Goal: Task Accomplishment & Management: Manage account settings

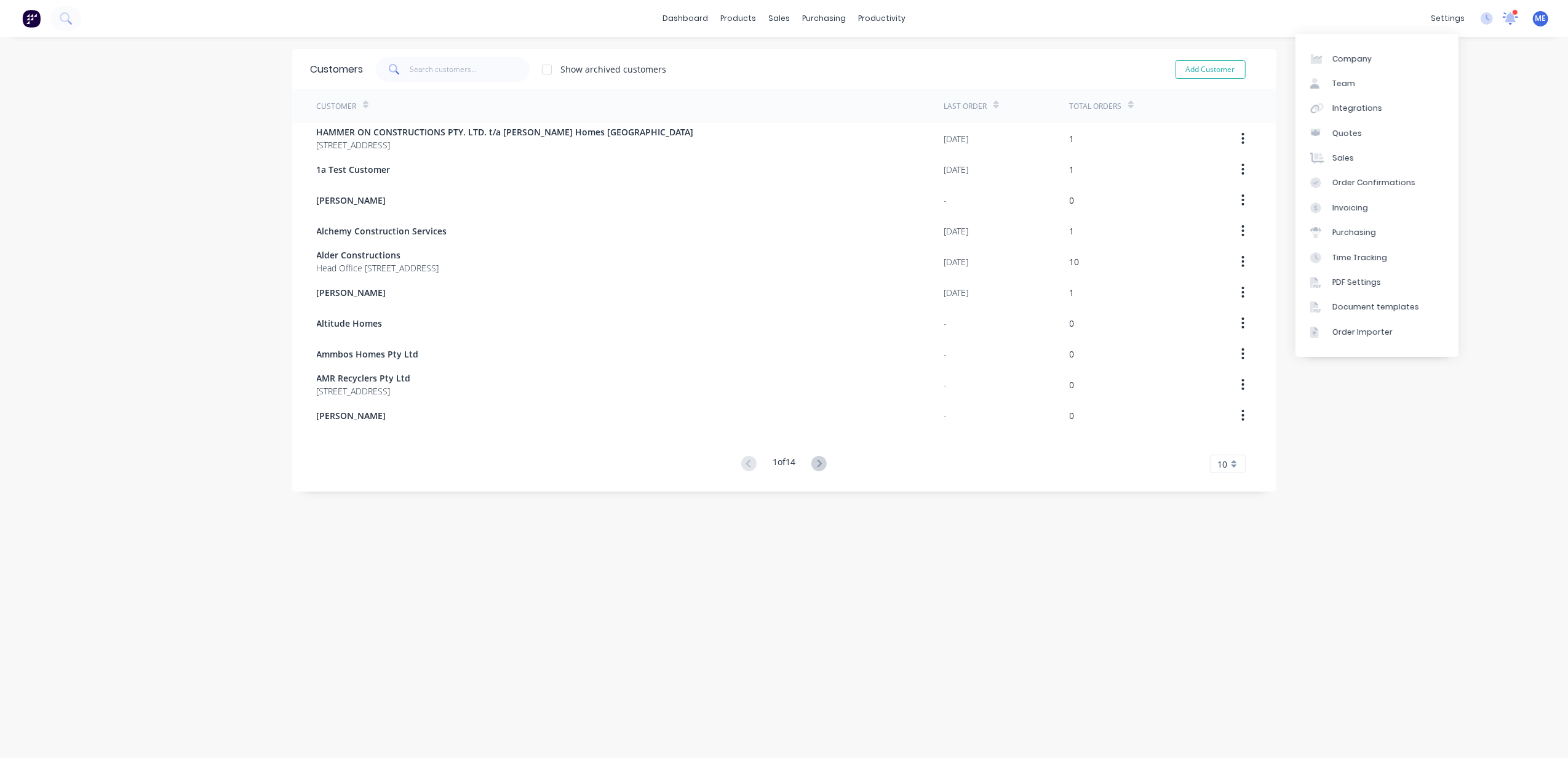
click at [1505, 17] on icon at bounding box center [1511, 16] width 11 height 10
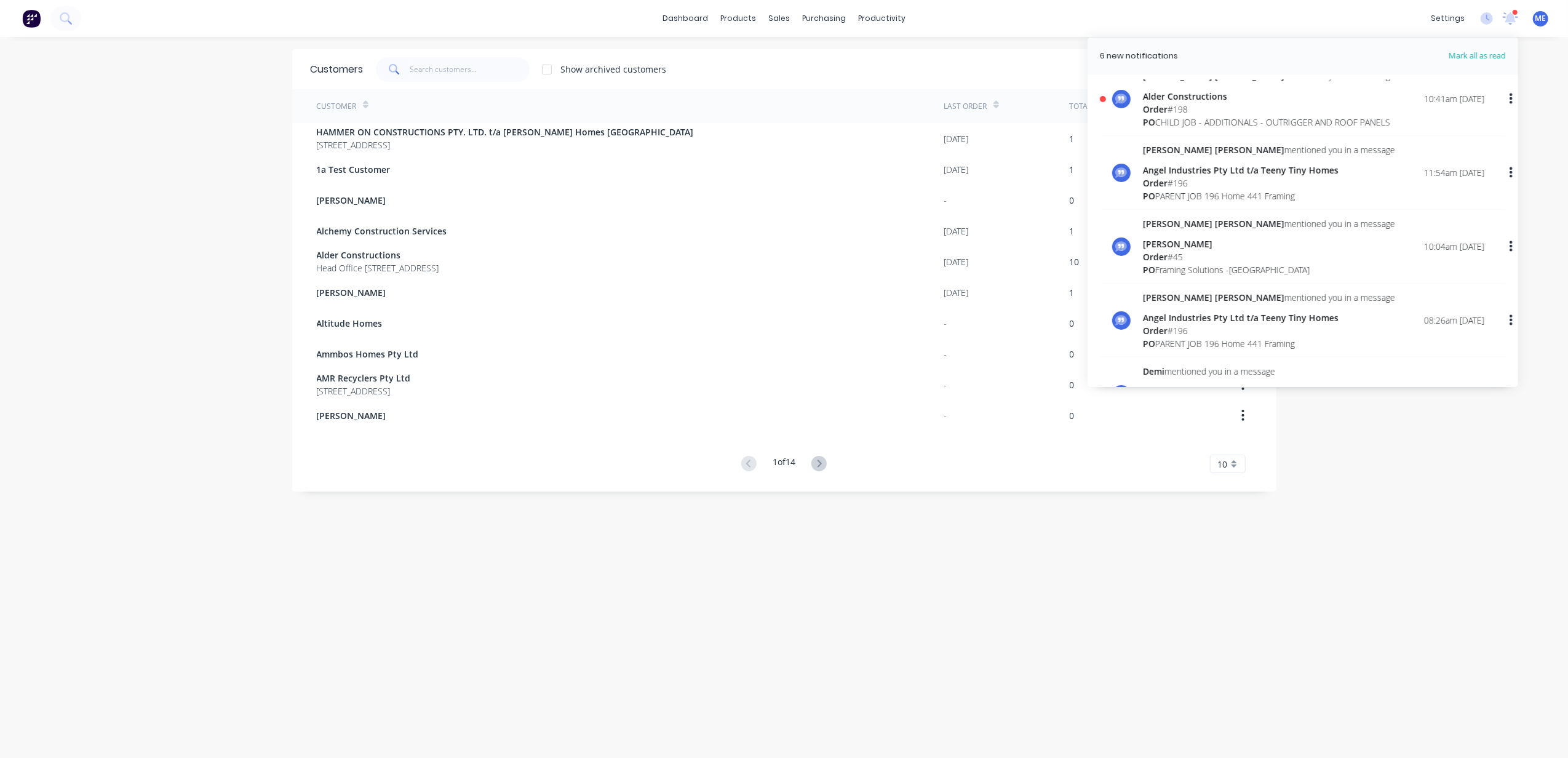
scroll to position [492, 0]
click at [64, 11] on button at bounding box center [66, 19] width 31 height 25
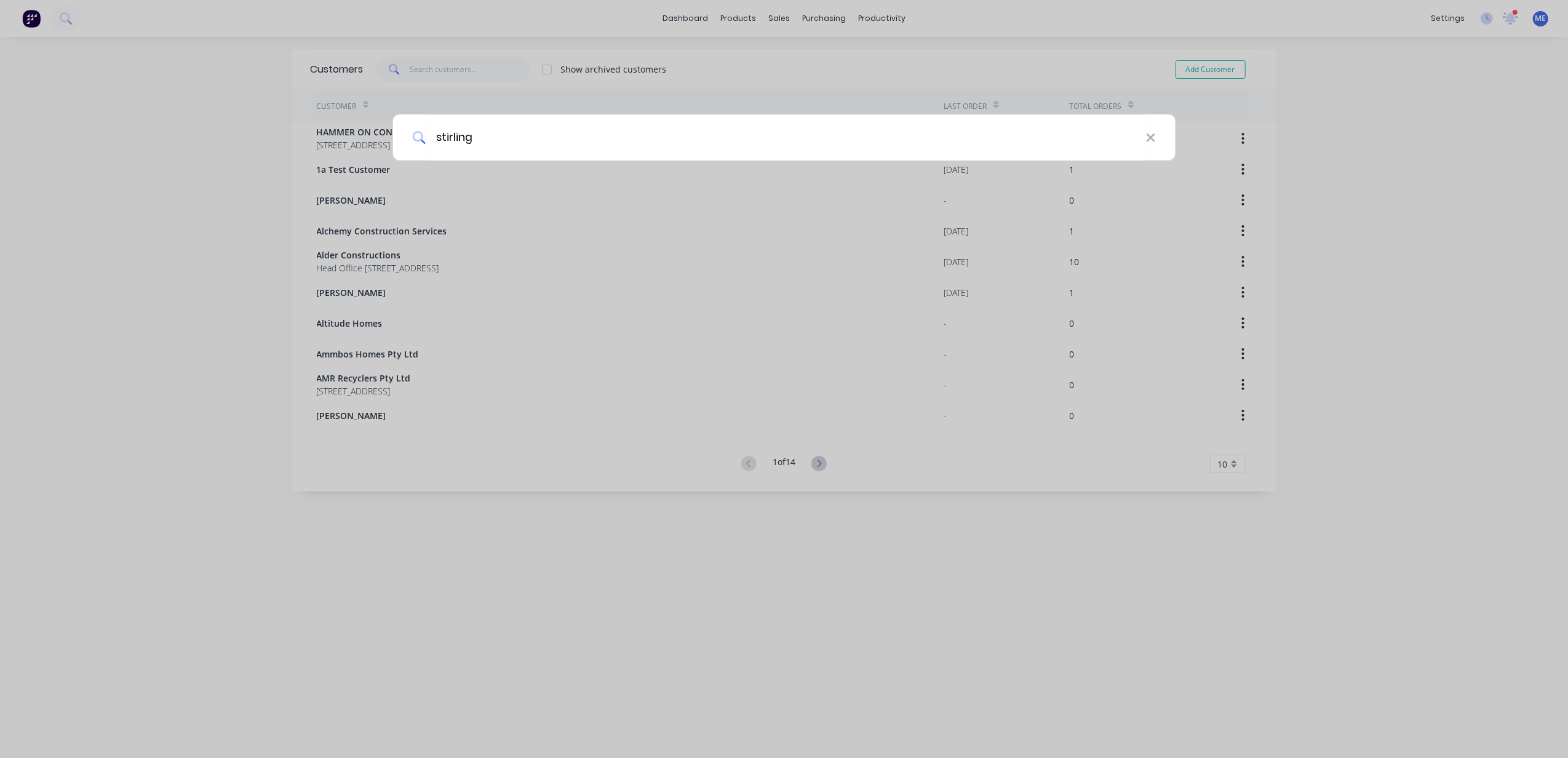
type input "stirling"
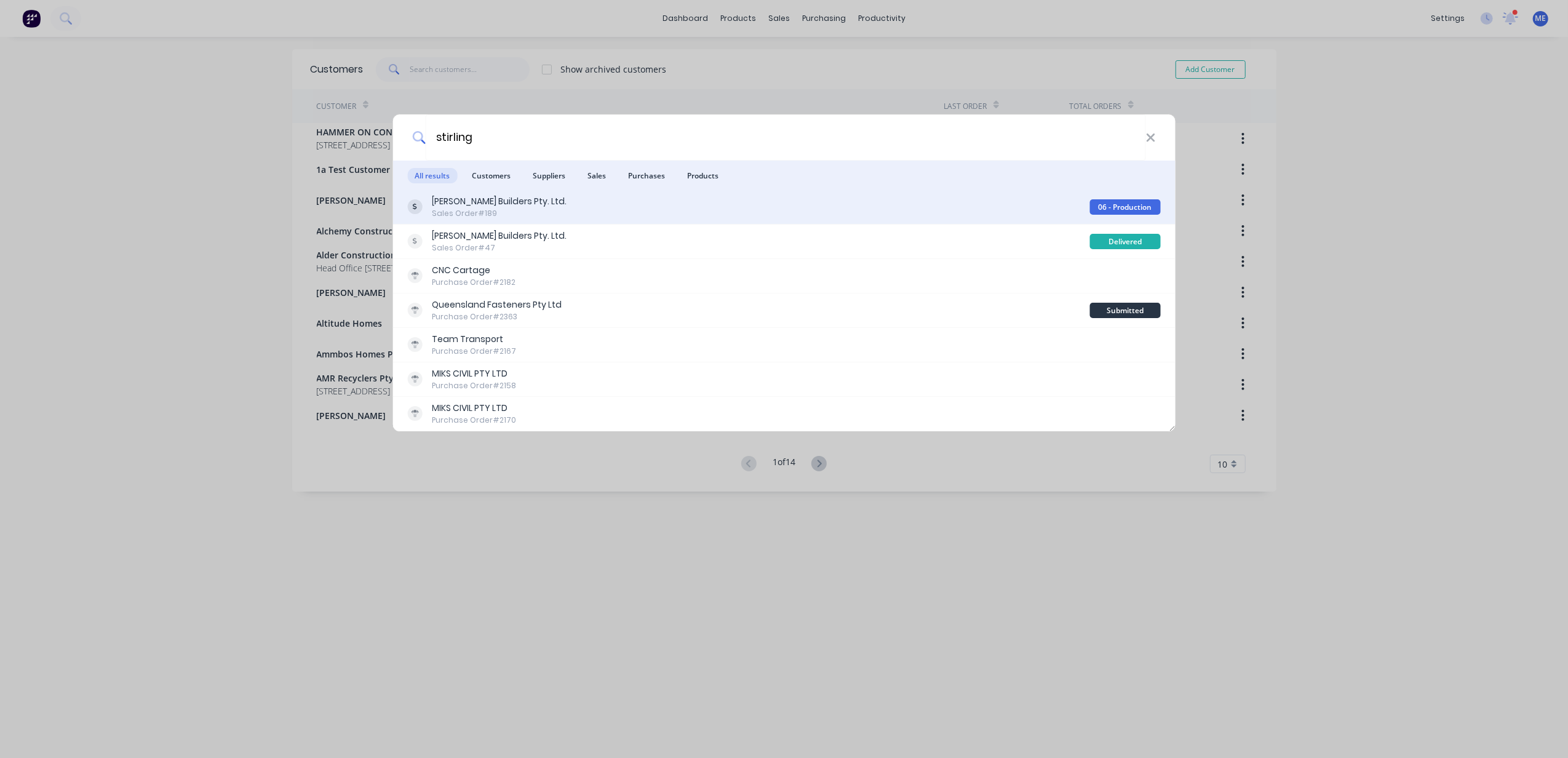
click at [591, 204] on div "[PERSON_NAME] Builders Pty. Ltd. Sales Order #189" at bounding box center [748, 207] width 682 height 24
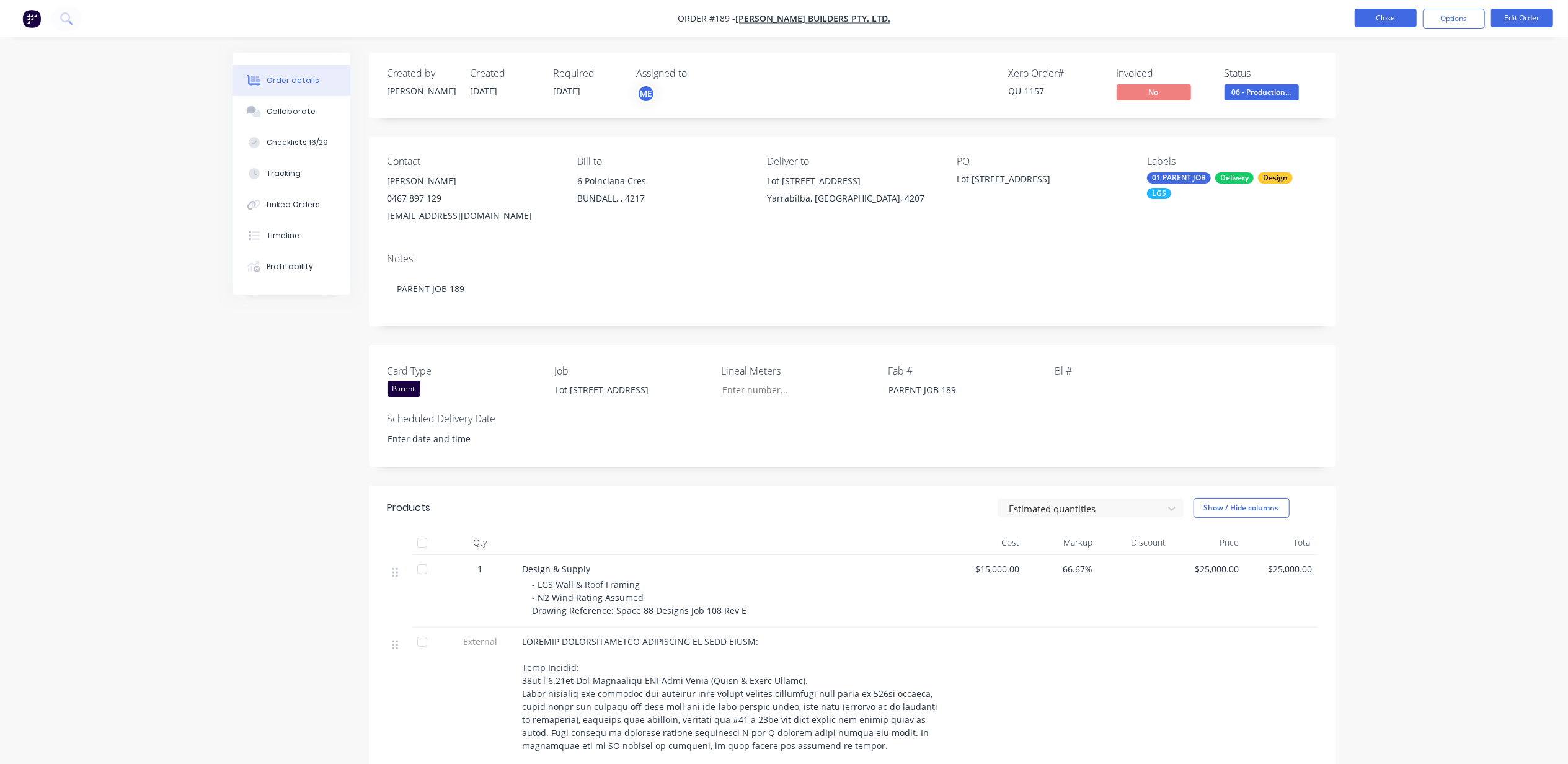
click at [1394, 13] on button "Close" at bounding box center [1385, 18] width 62 height 19
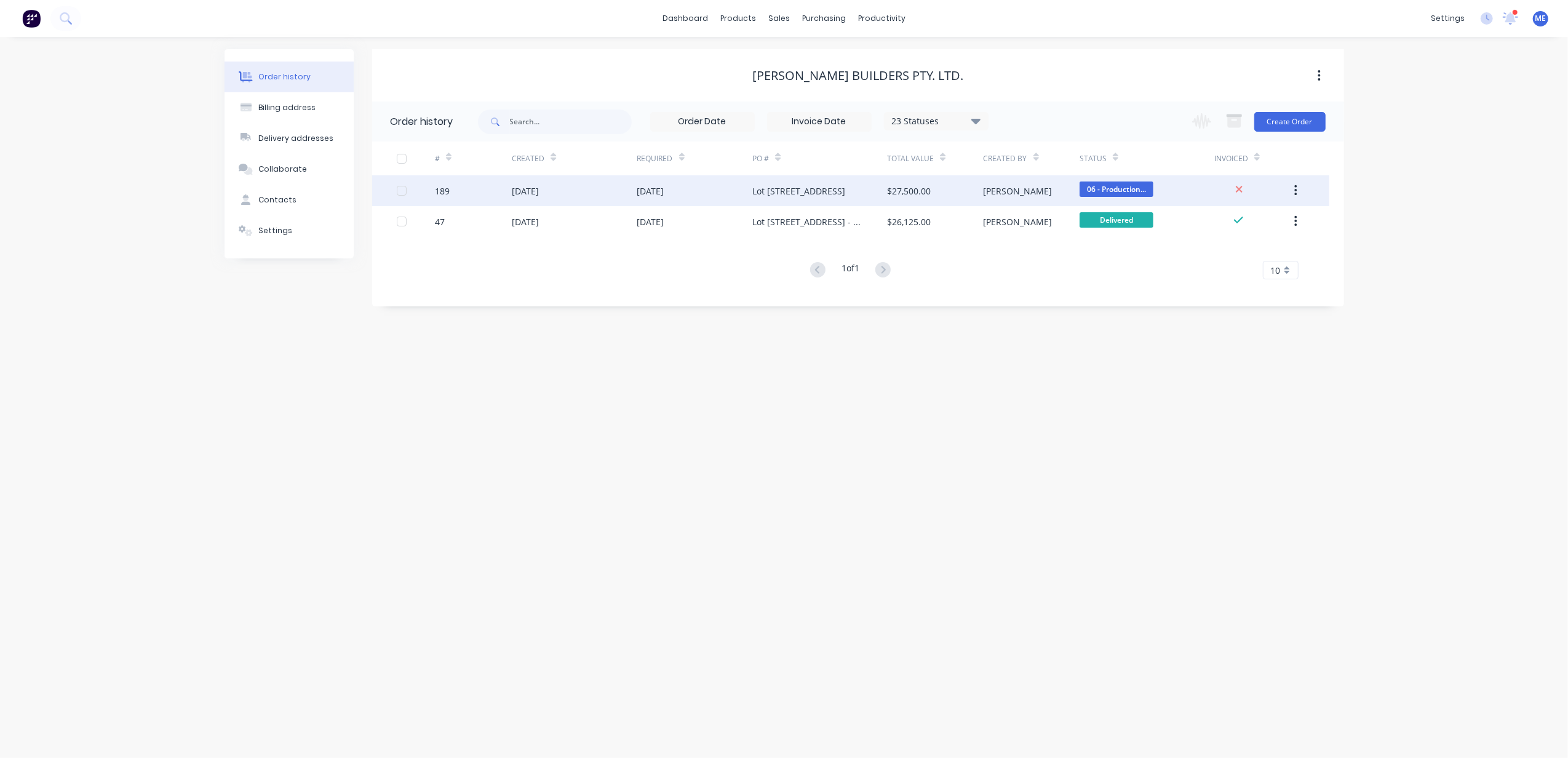
click at [787, 195] on div "Lot [STREET_ADDRESS]" at bounding box center [799, 191] width 93 height 13
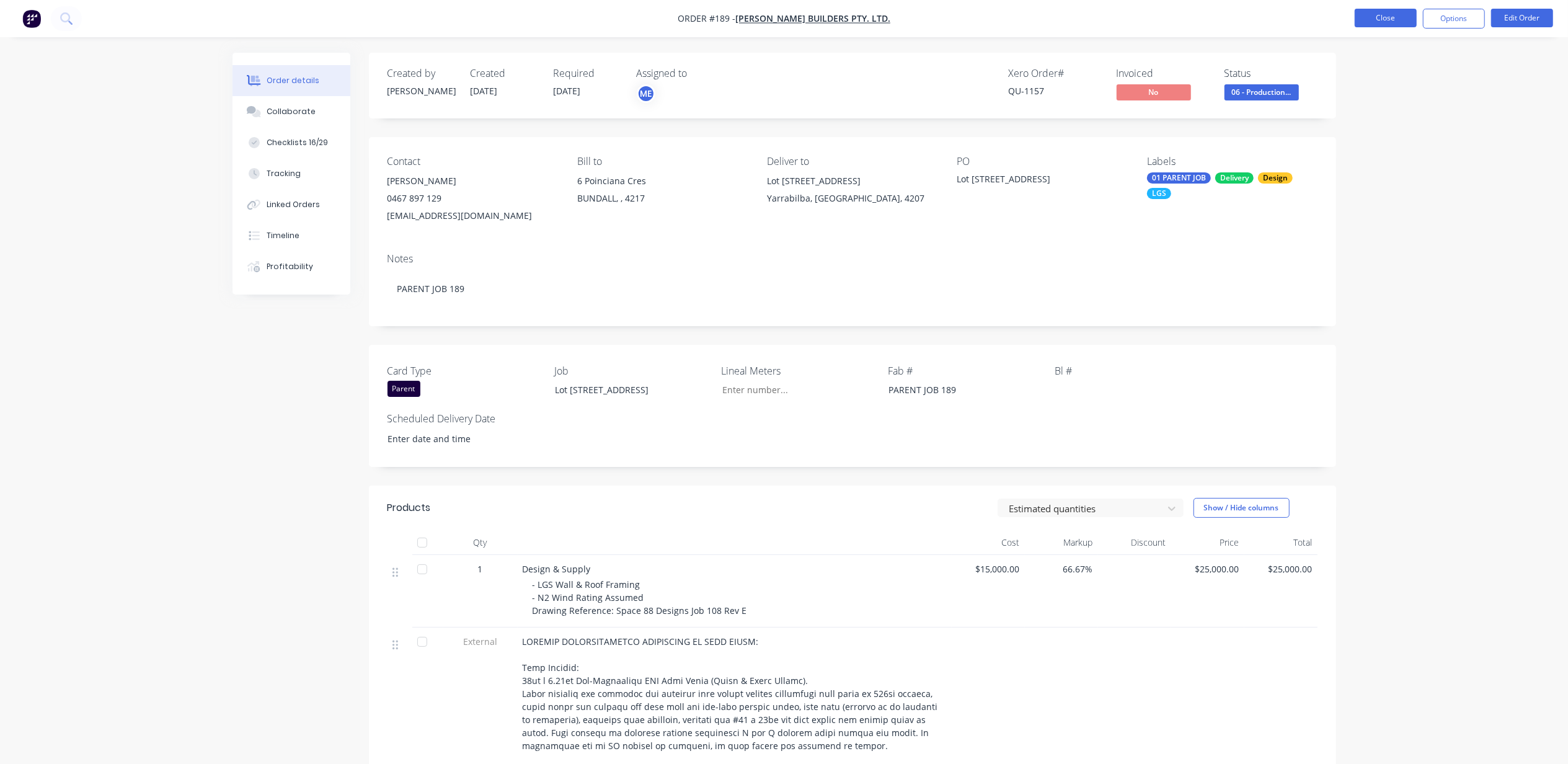
click at [1390, 16] on button "Close" at bounding box center [1385, 18] width 62 height 19
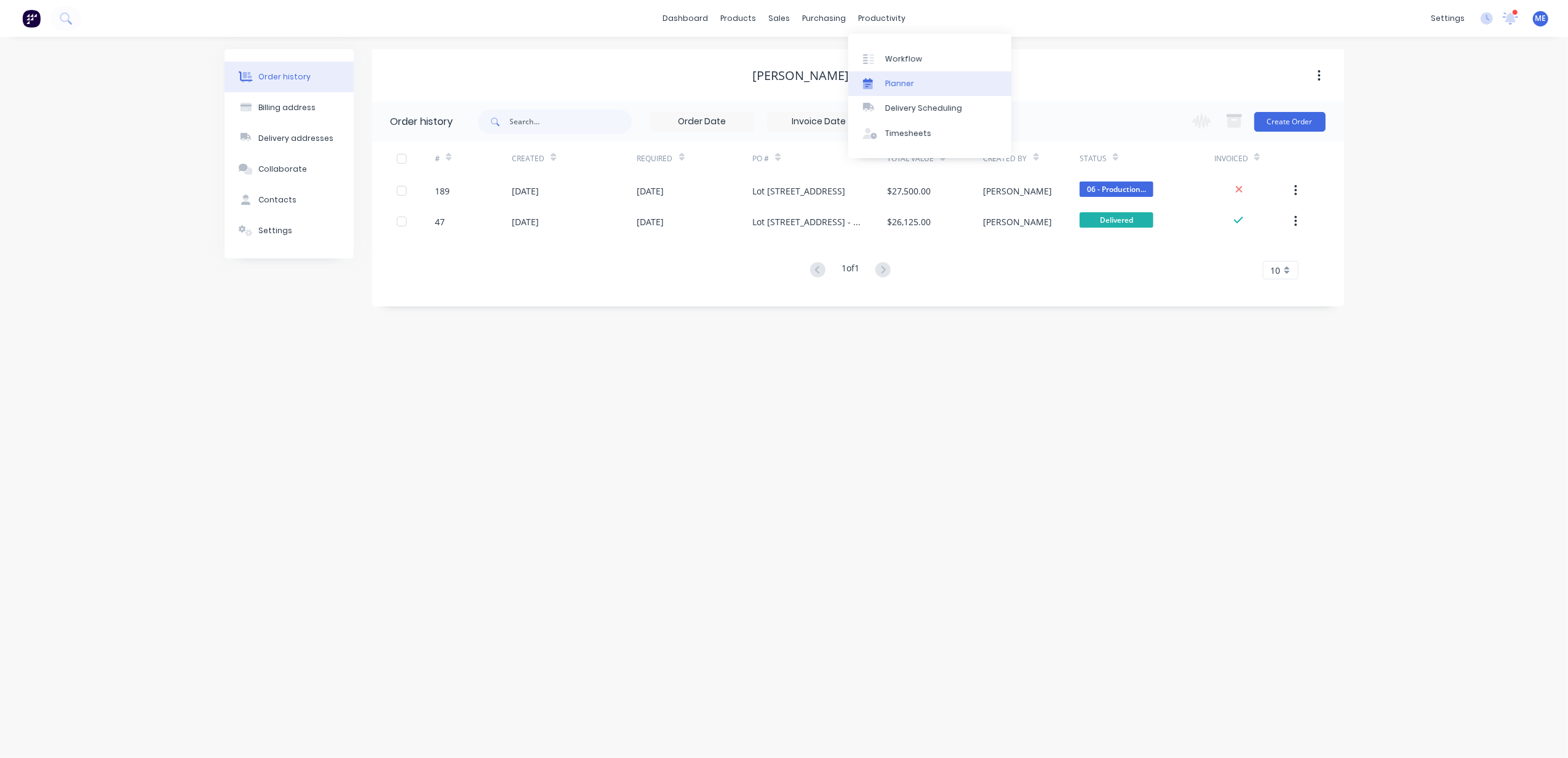
click at [905, 79] on div "Planner" at bounding box center [899, 84] width 29 height 11
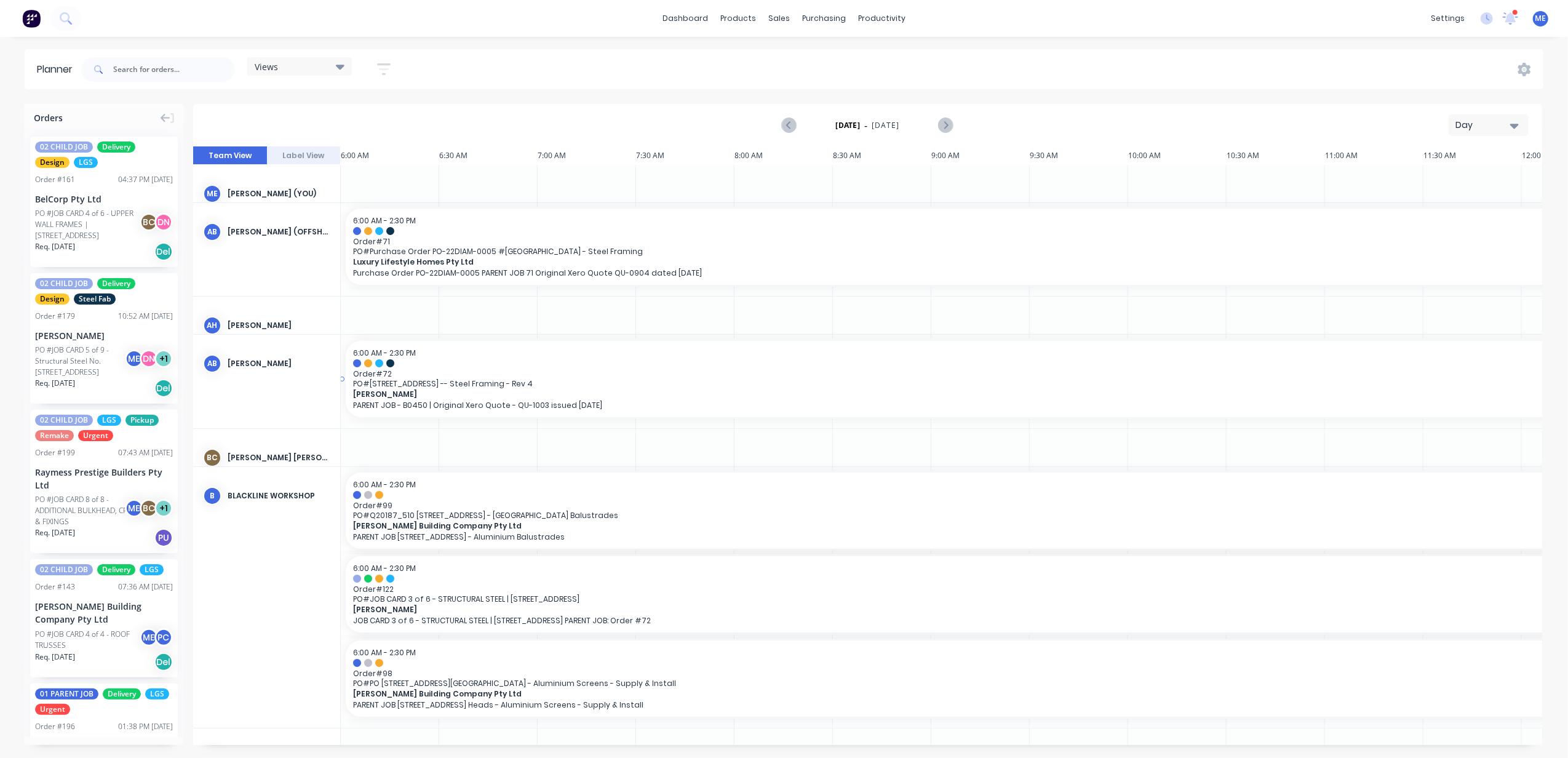
scroll to position [0, 198]
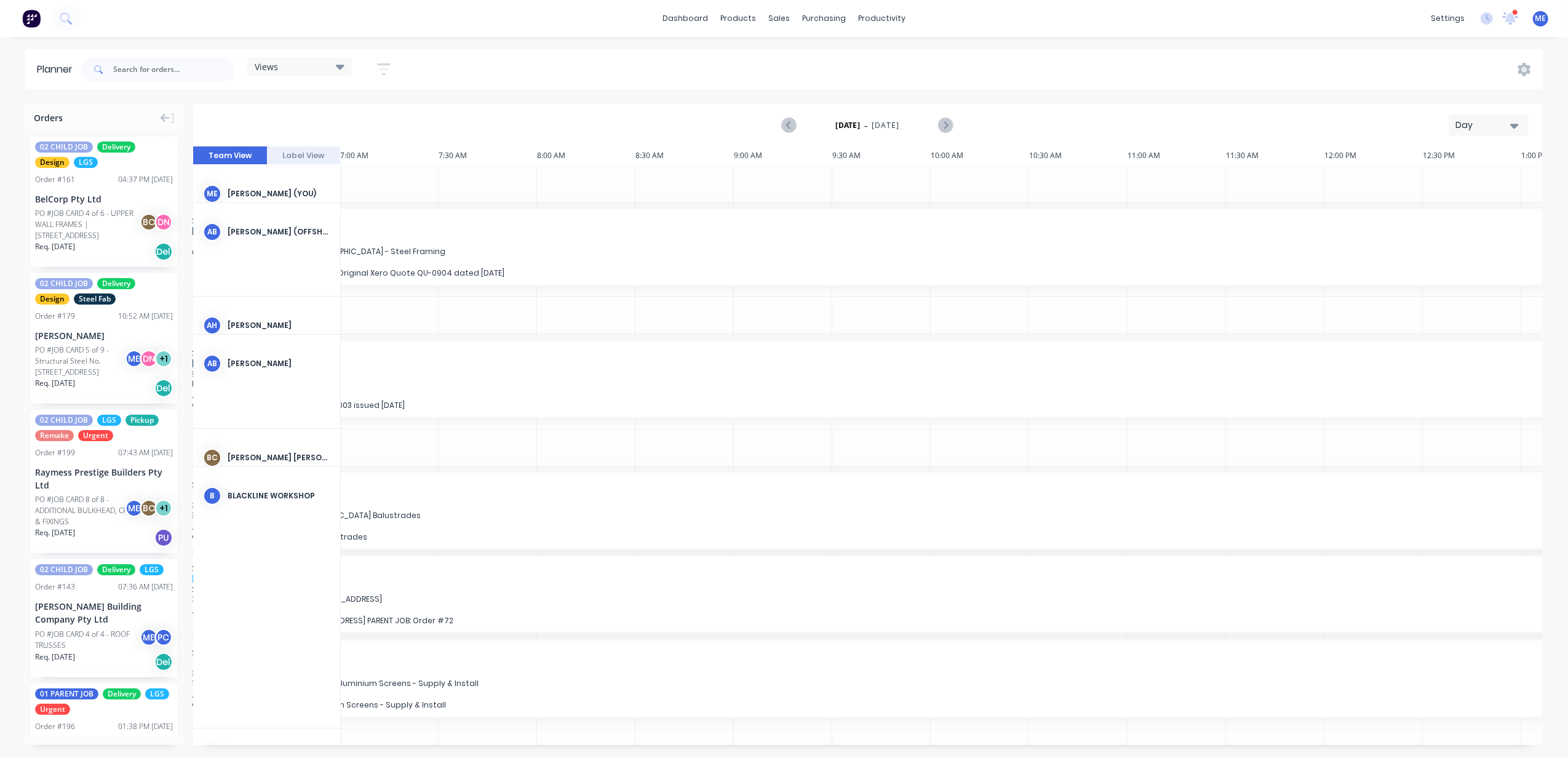
click at [1485, 124] on div "Day" at bounding box center [1484, 125] width 57 height 13
click at [1479, 174] on div "Week" at bounding box center [1466, 183] width 122 height 25
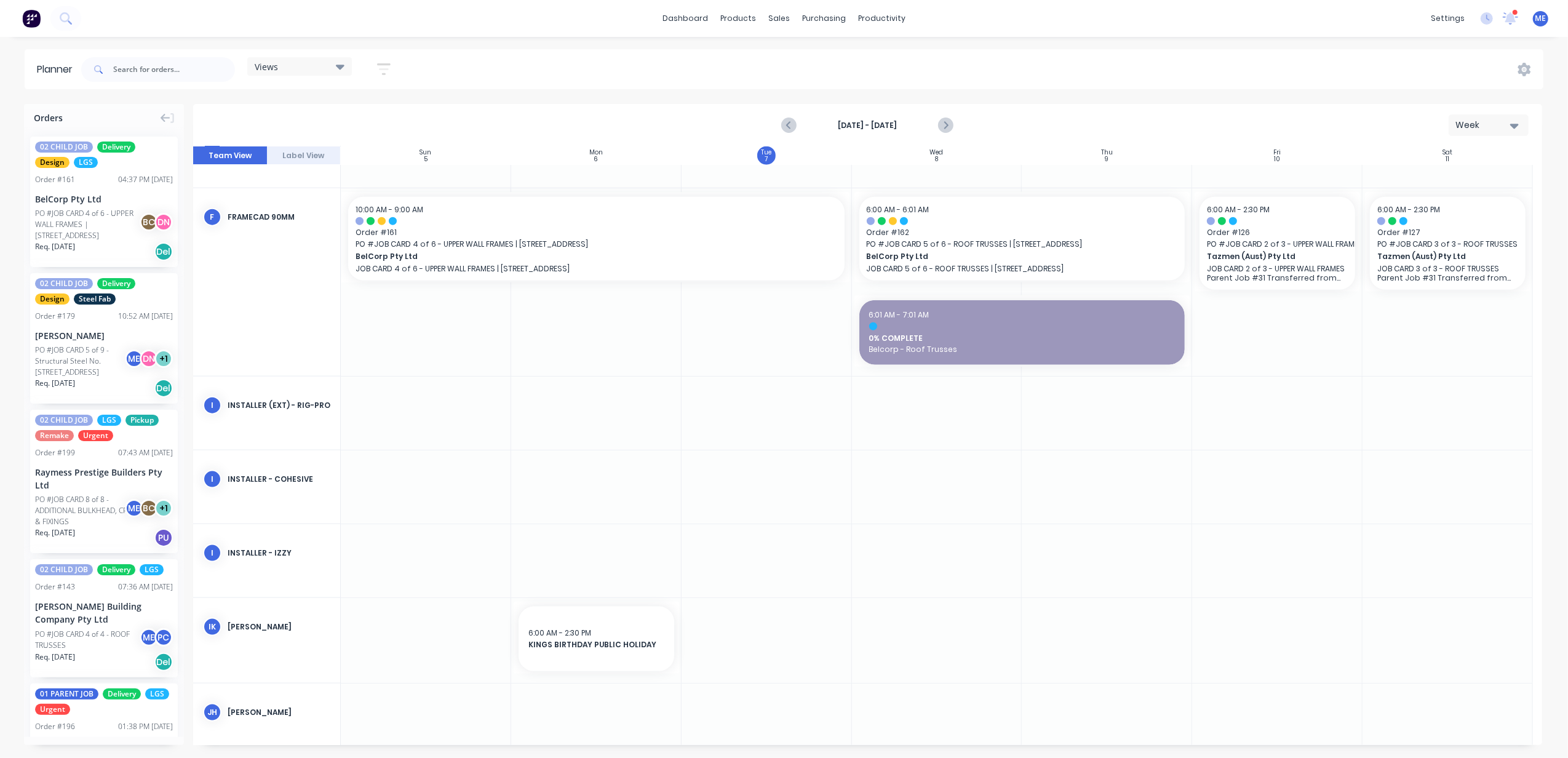
scroll to position [1394, 0]
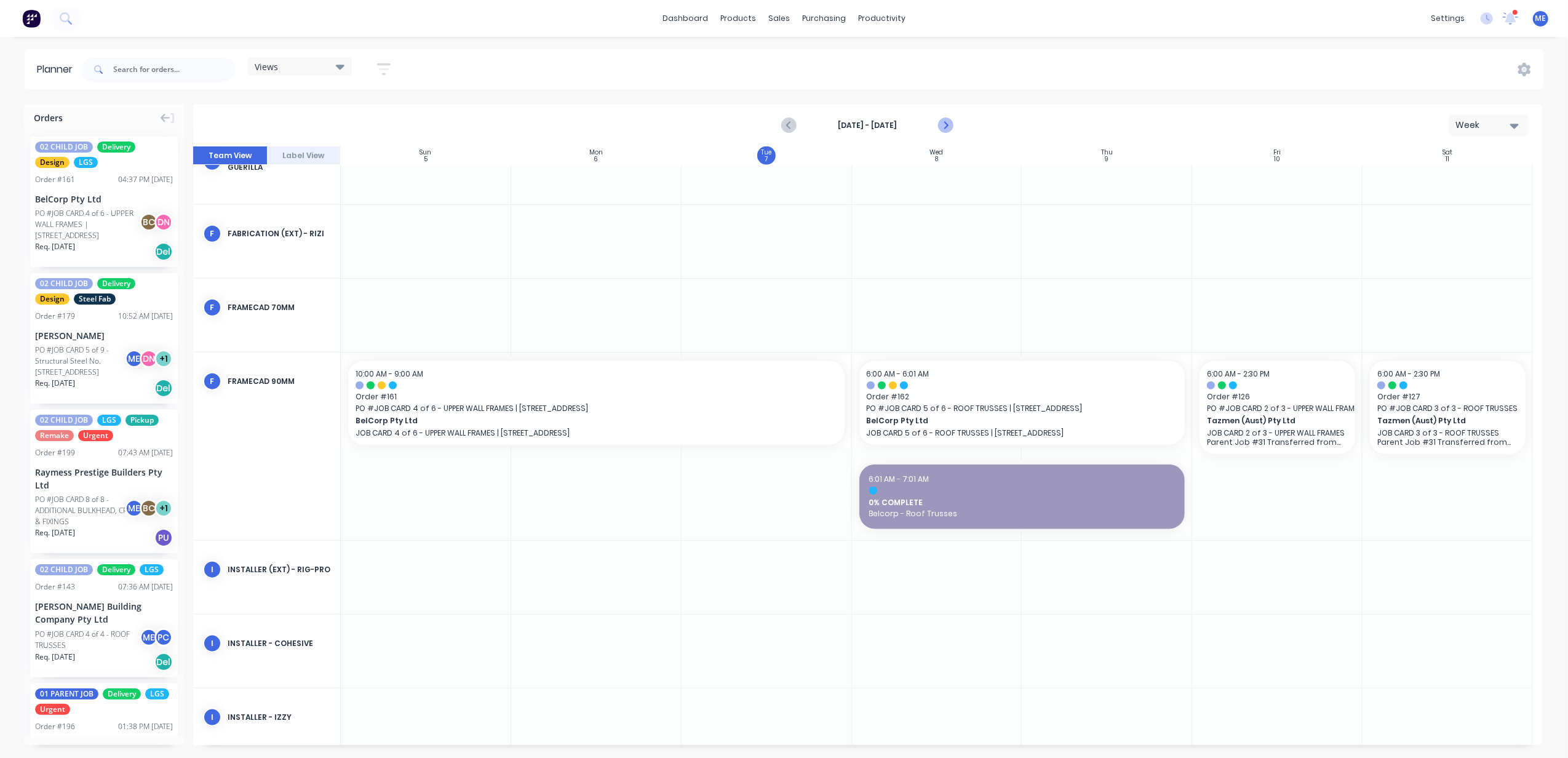
click at [945, 122] on icon "Next page" at bounding box center [945, 126] width 5 height 10
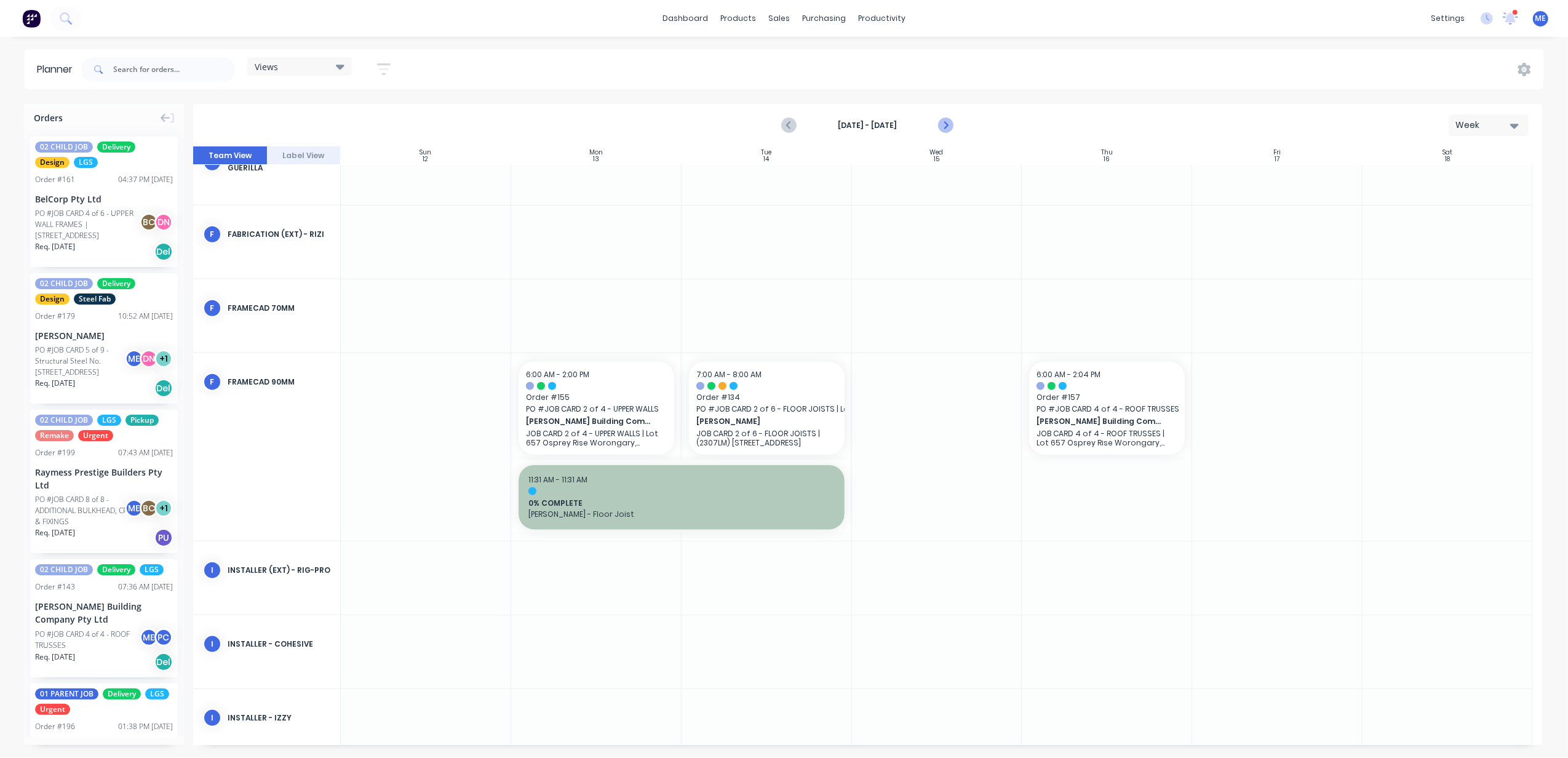
click at [945, 122] on icon "Next page" at bounding box center [945, 126] width 5 height 10
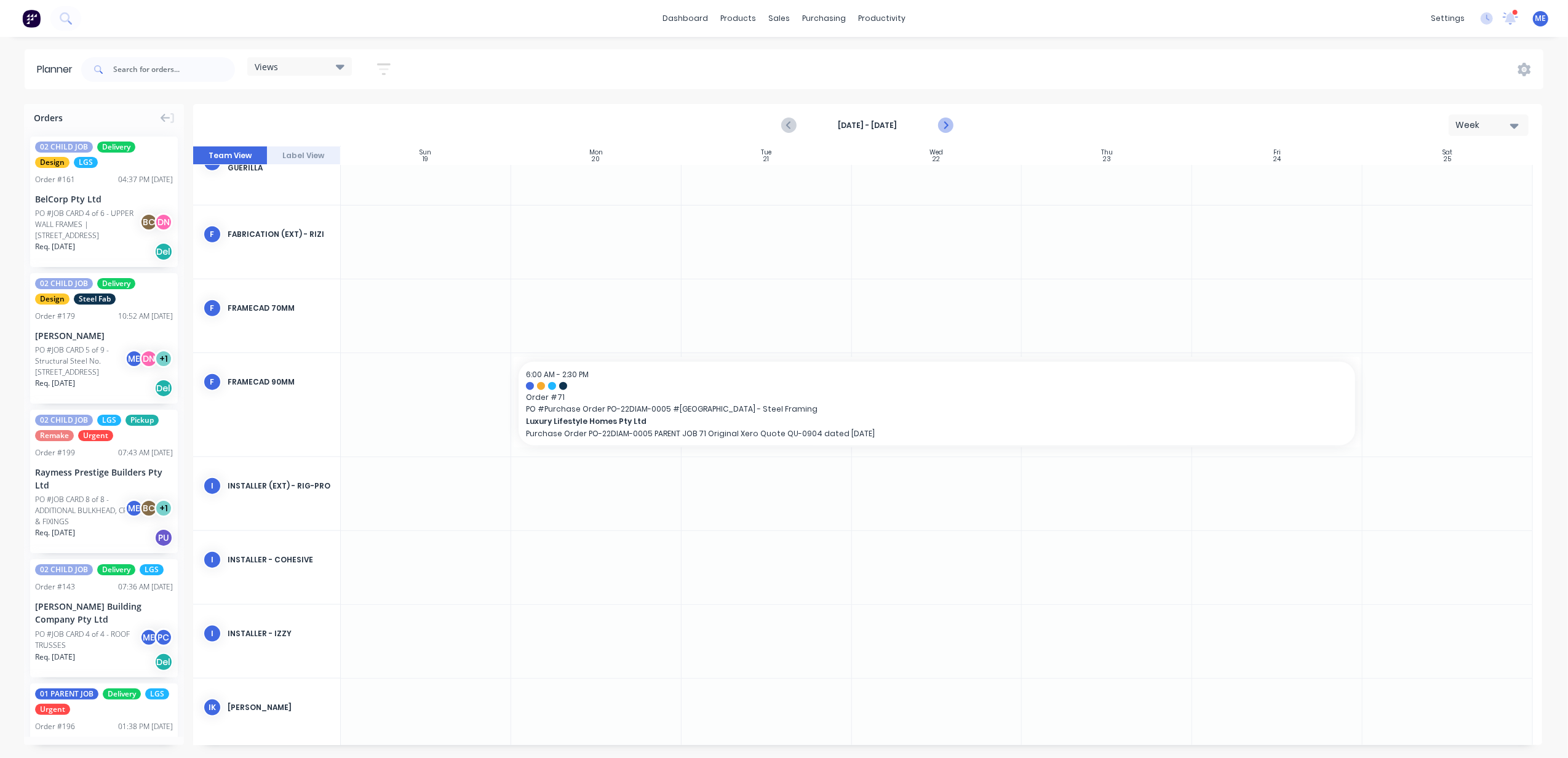
click at [945, 122] on icon "Next page" at bounding box center [945, 126] width 5 height 10
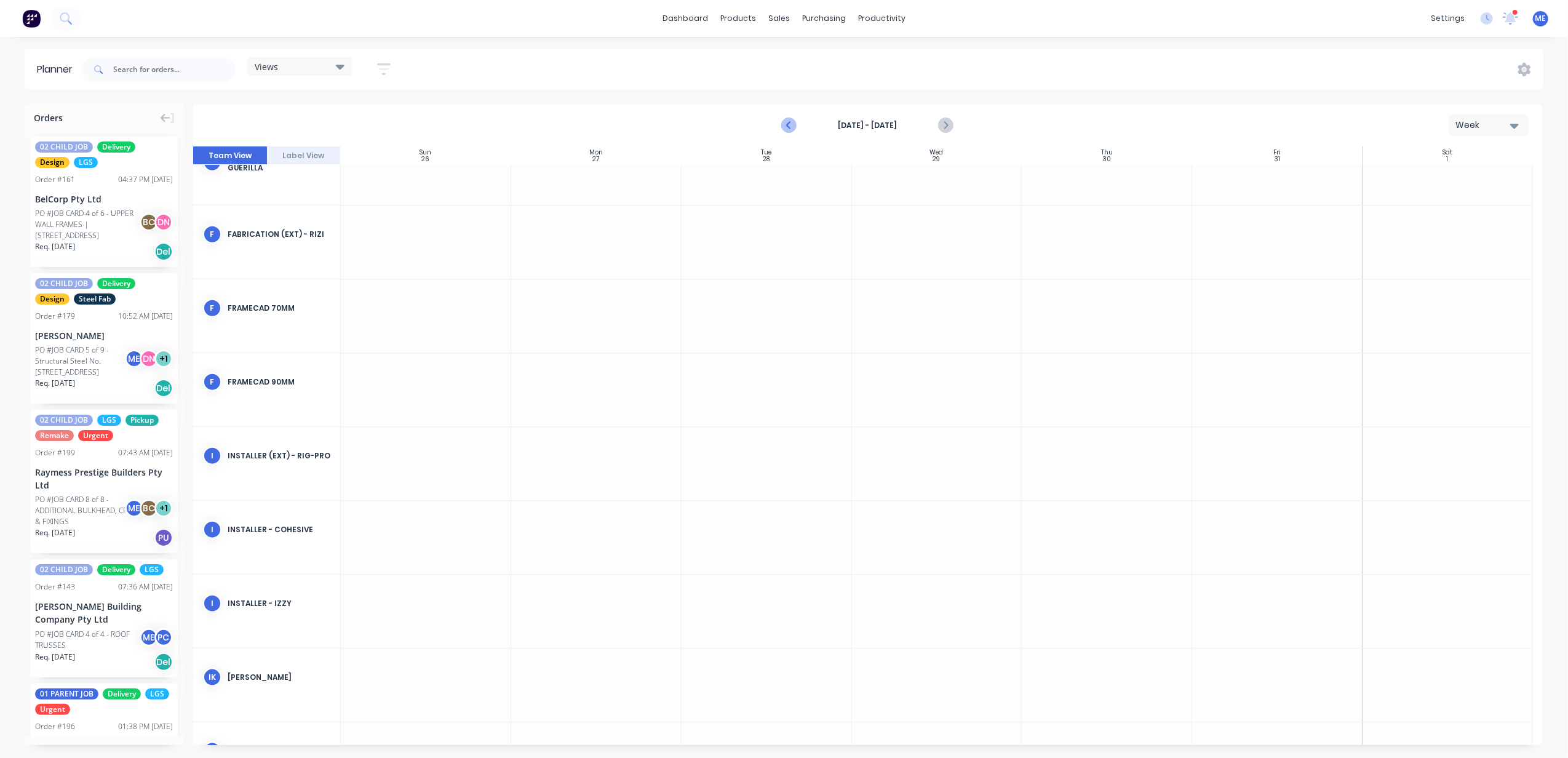
click at [794, 126] on icon "Previous page" at bounding box center [789, 125] width 15 height 15
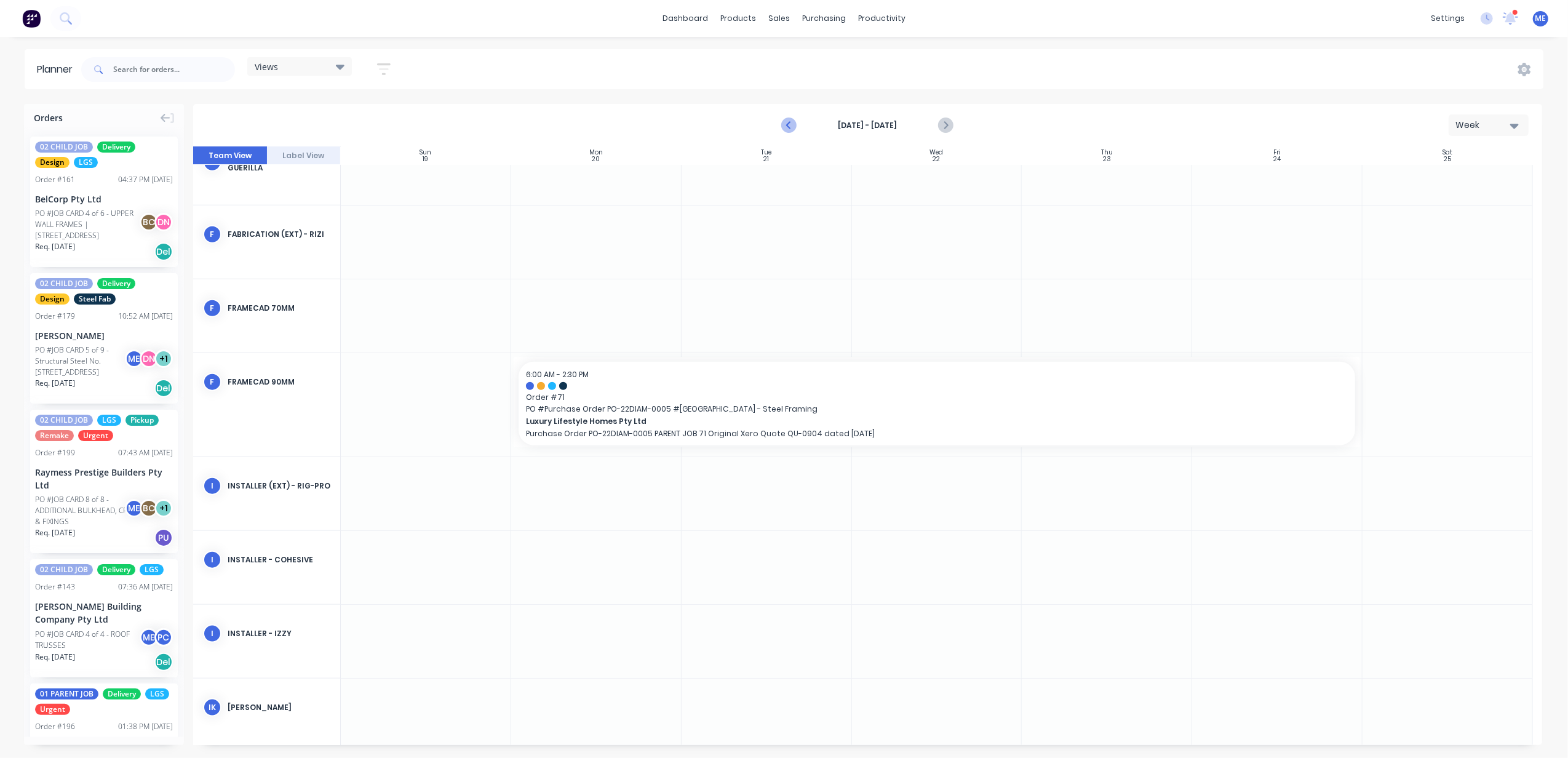
click at [791, 126] on icon "Previous page" at bounding box center [789, 126] width 5 height 10
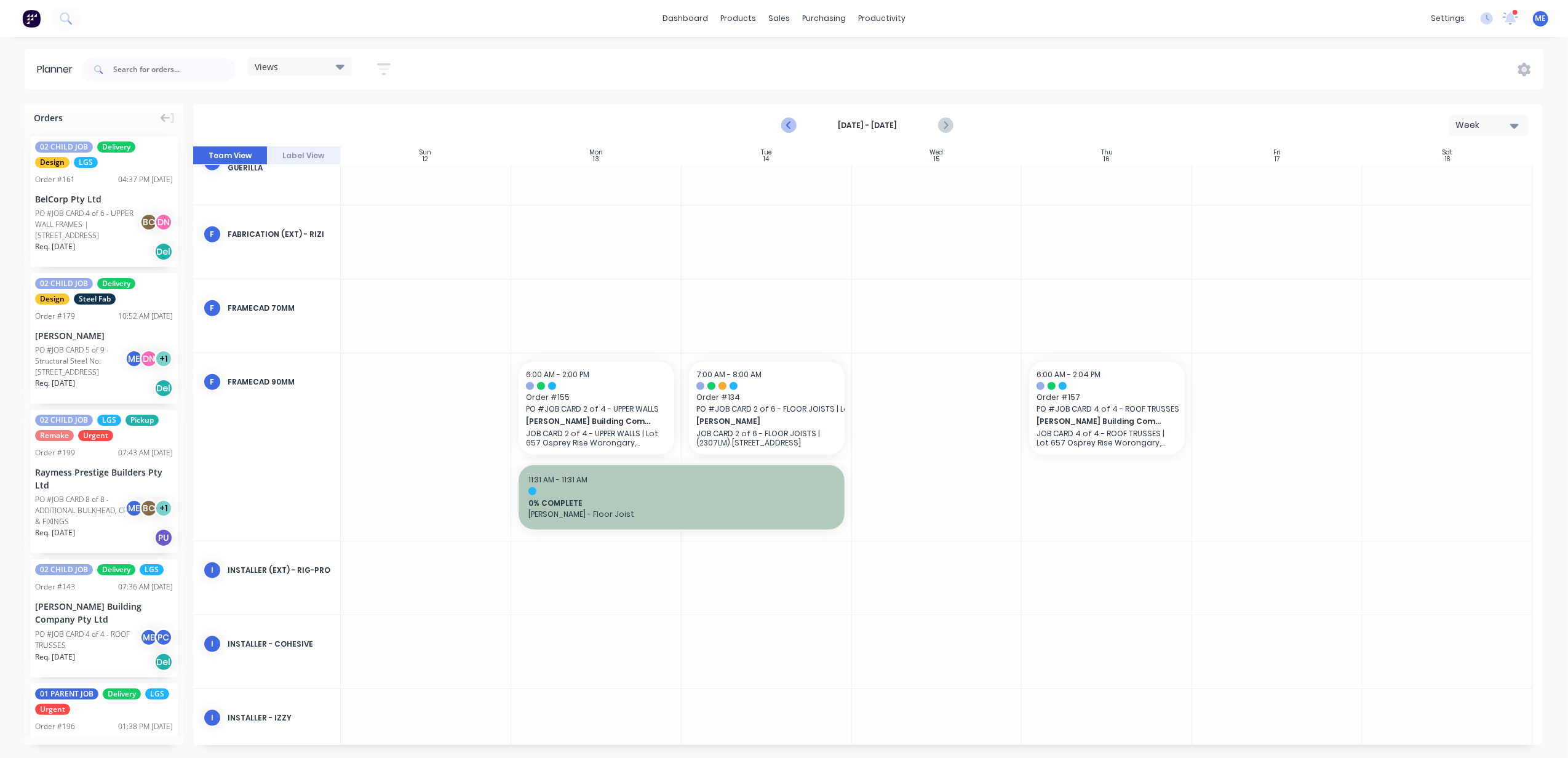
click at [791, 126] on icon "Previous page" at bounding box center [789, 126] width 5 height 10
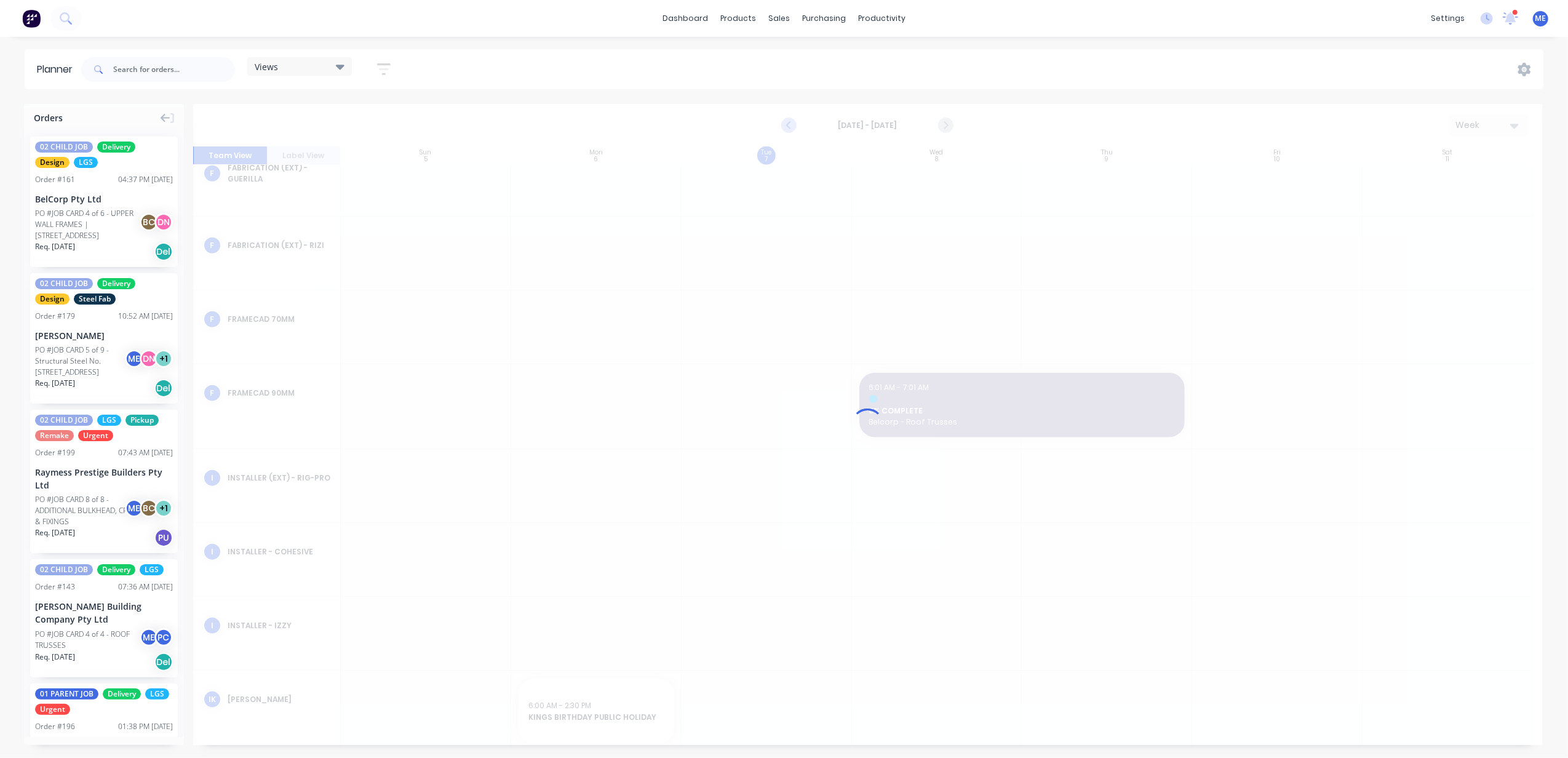
scroll to position [1312, 0]
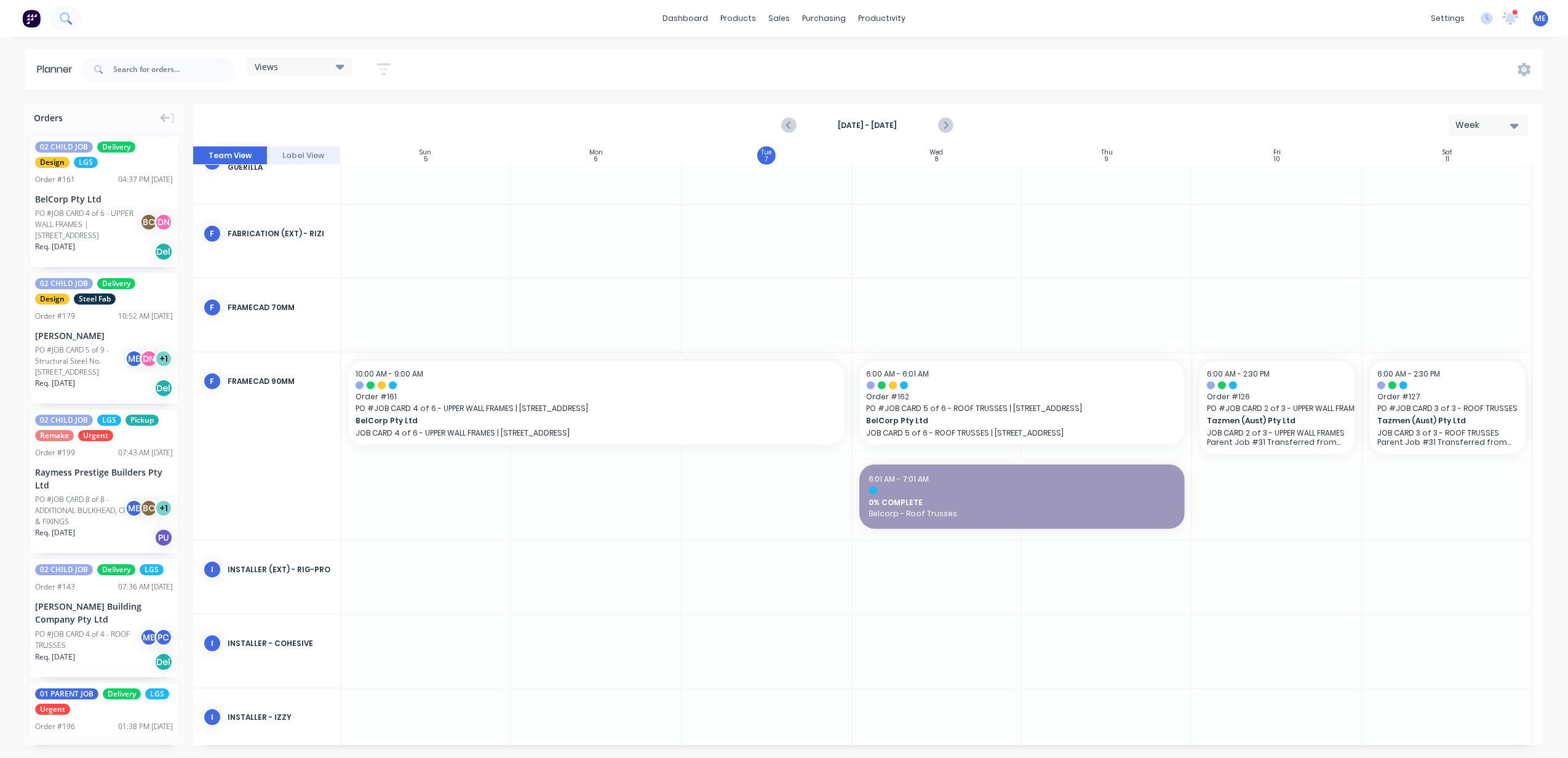
click at [73, 19] on button at bounding box center [66, 19] width 31 height 25
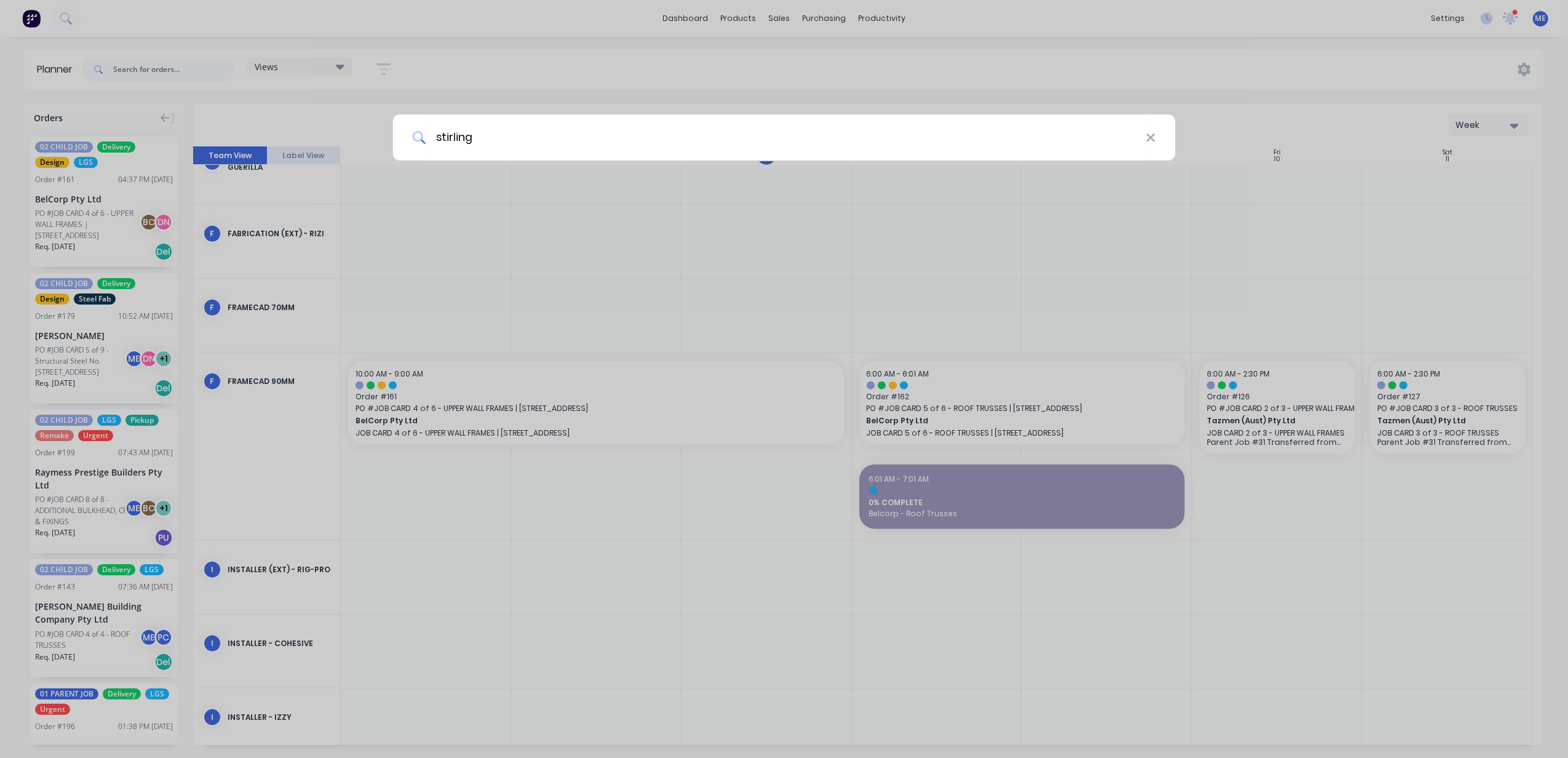
type input "stirling"
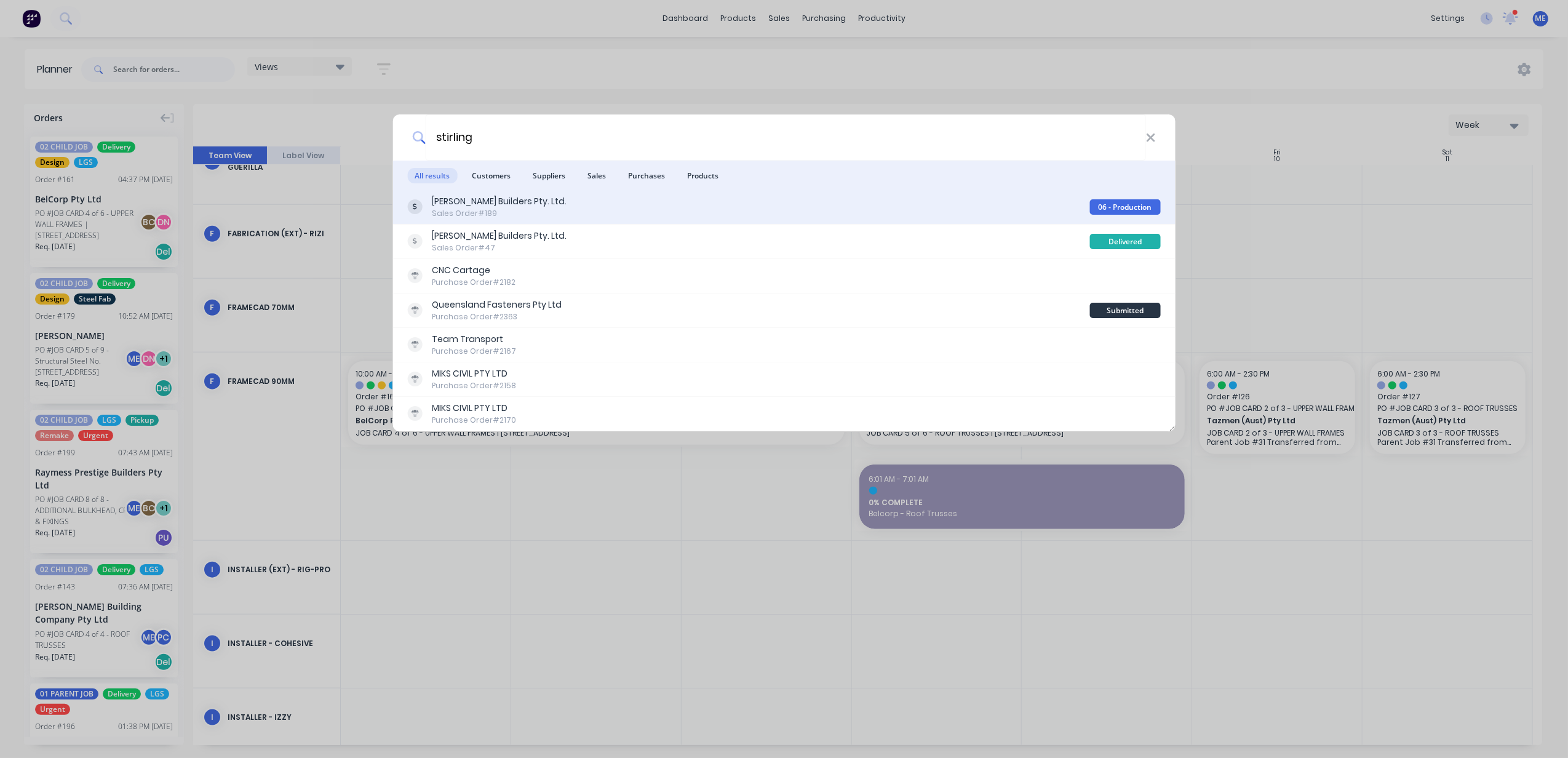
click at [517, 207] on div "[PERSON_NAME] Builders Pty. Ltd. Sales Order #189" at bounding box center [748, 207] width 682 height 24
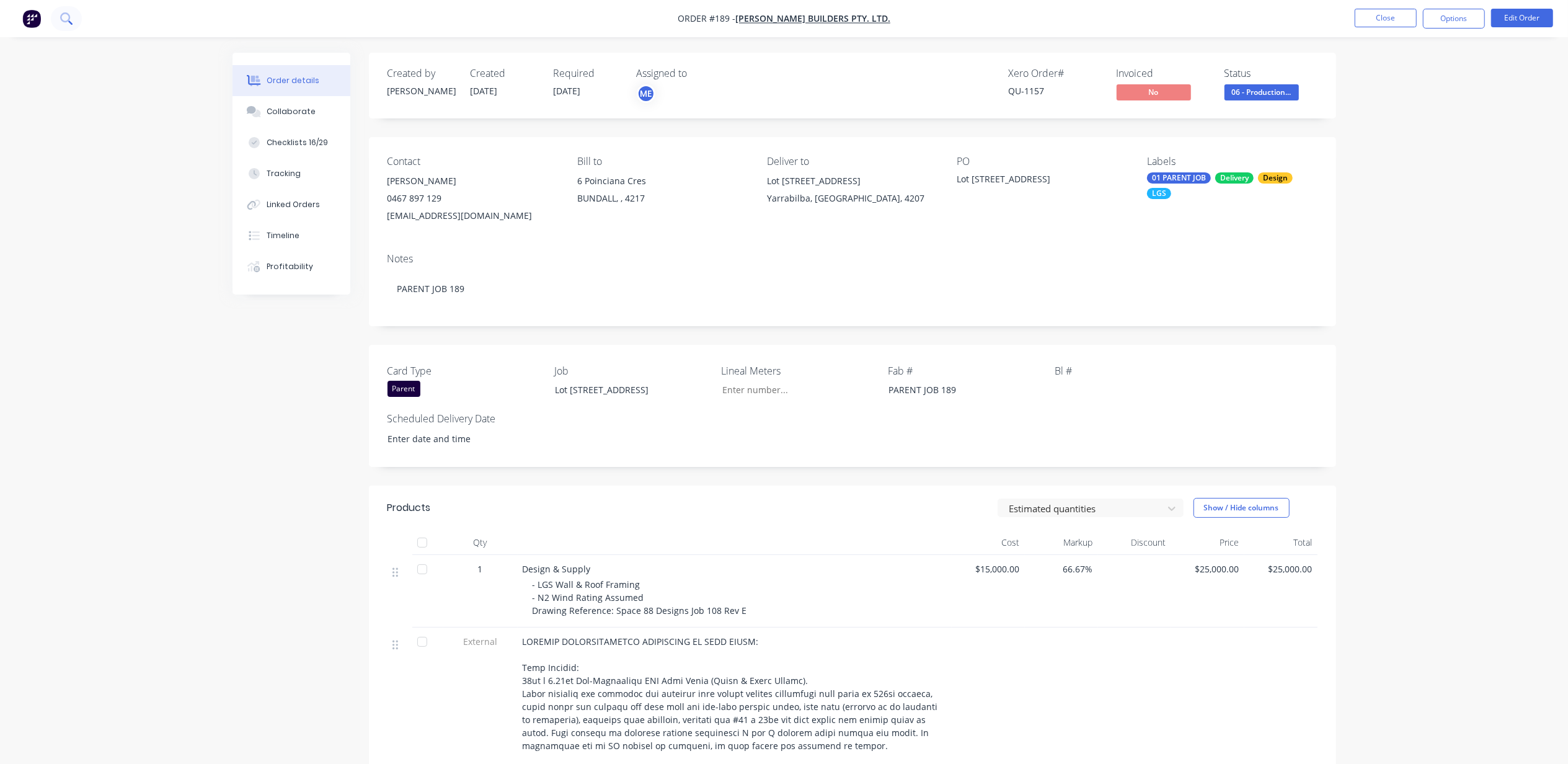
click at [65, 29] on button at bounding box center [66, 19] width 31 height 25
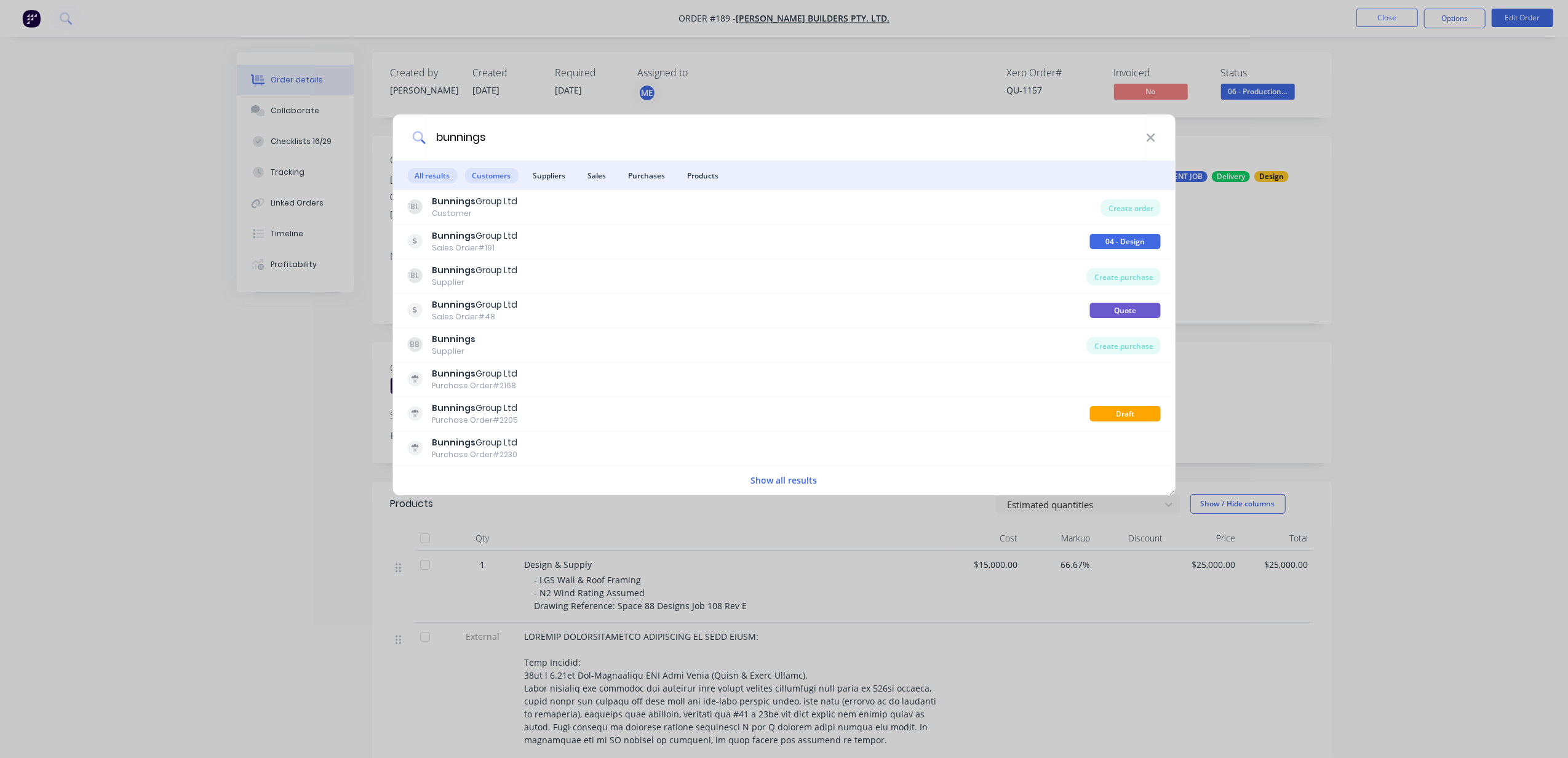
type input "bunnings"
click at [484, 177] on span "Customers" at bounding box center [491, 176] width 53 height 16
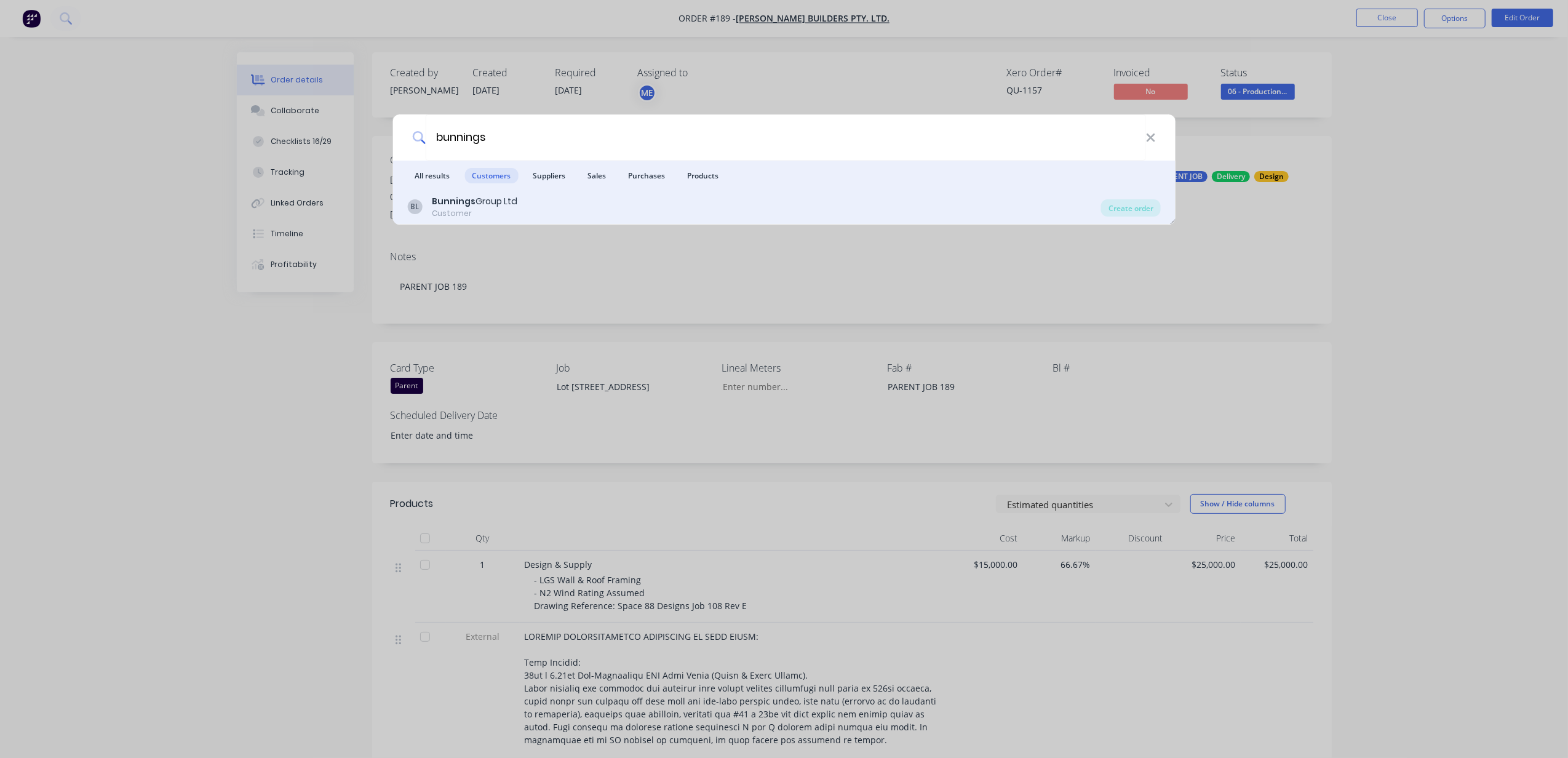
click at [481, 210] on div "Customer" at bounding box center [474, 213] width 85 height 11
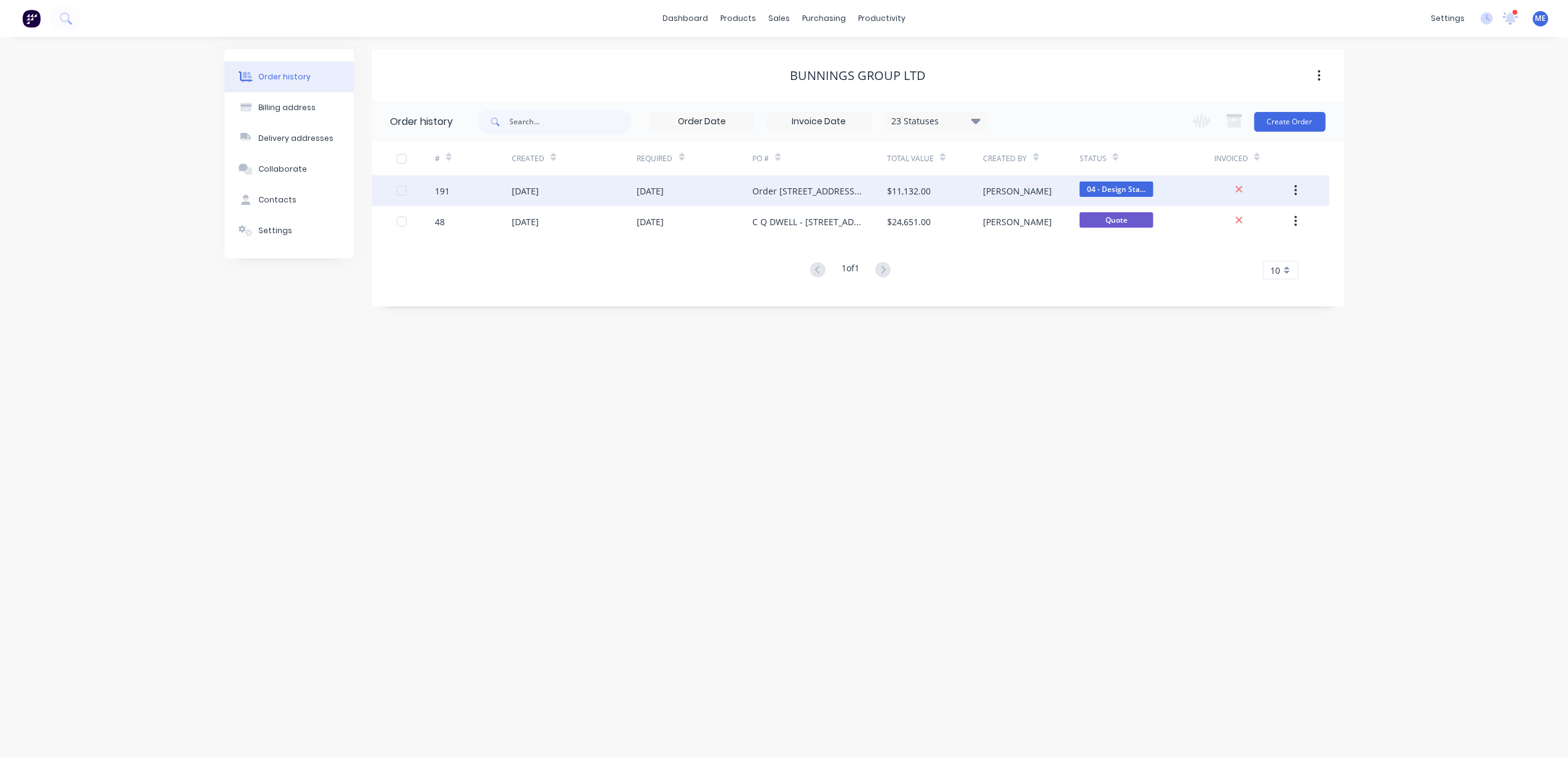
click at [786, 198] on div "Order [STREET_ADDRESS][PERSON_NAME], Bunya Extension Framing for PAANA BUILD" at bounding box center [820, 191] width 135 height 31
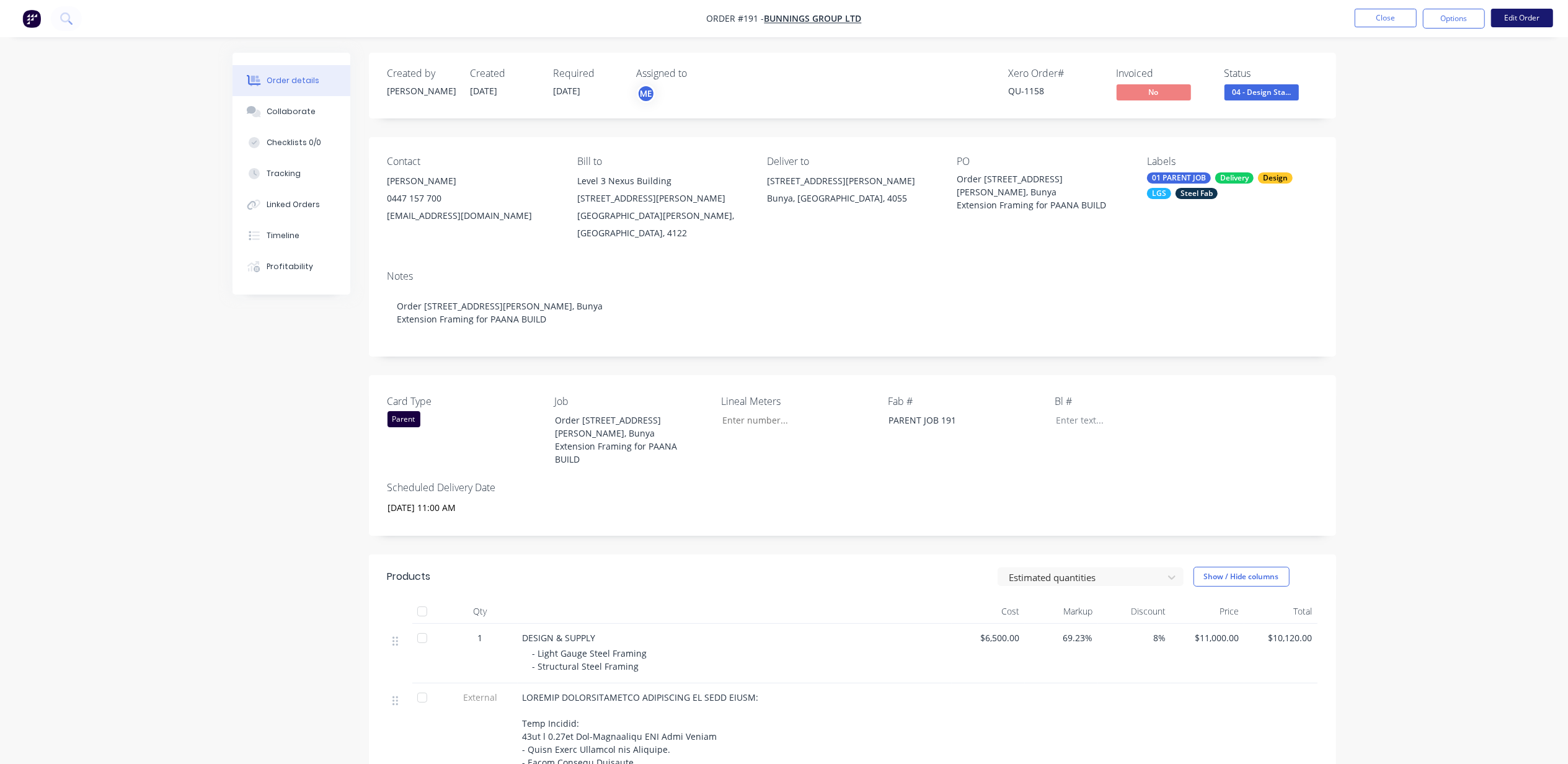
click at [1518, 18] on button "Edit Order" at bounding box center [1522, 18] width 62 height 19
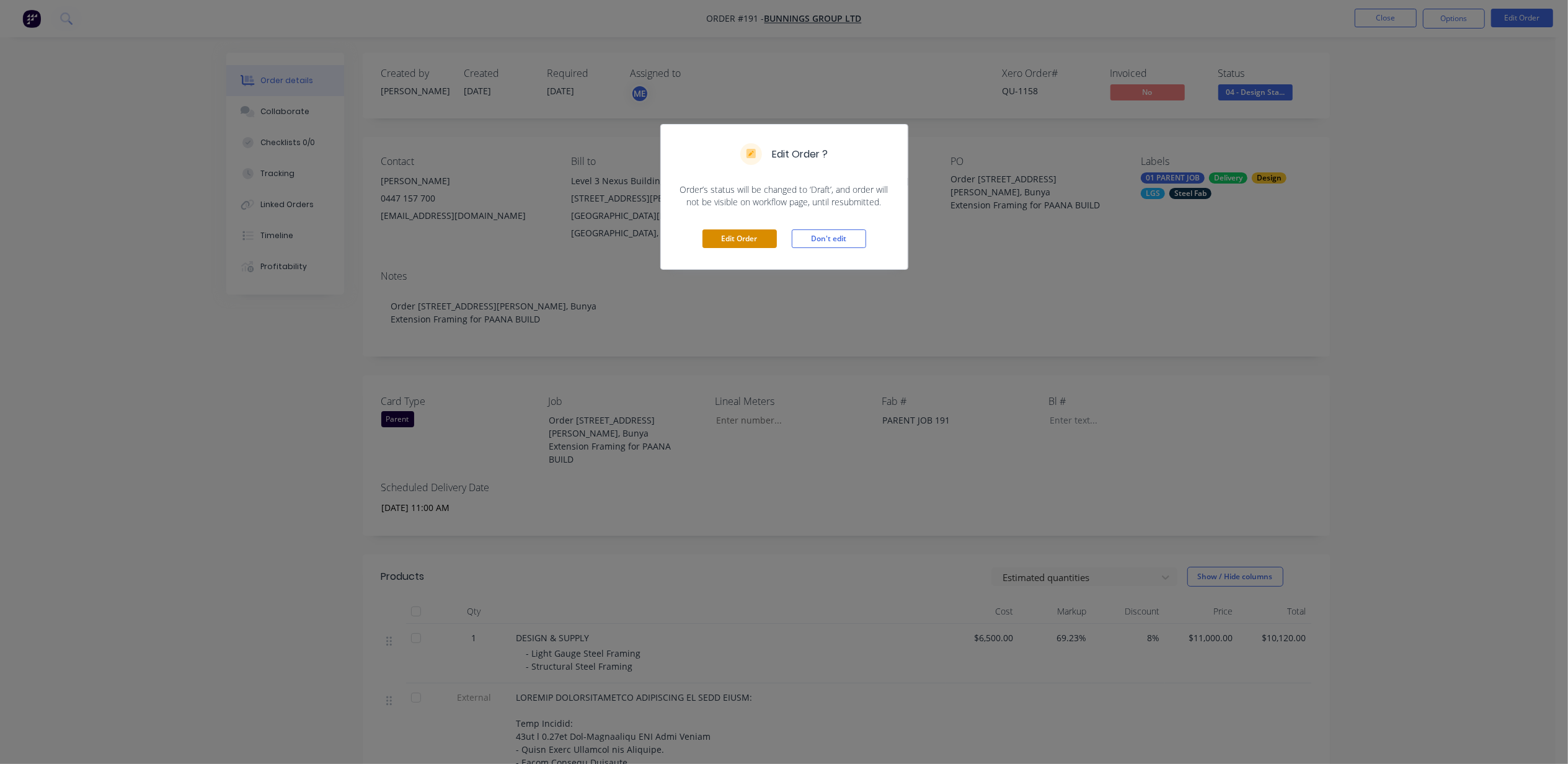
click at [720, 237] on button "Edit Order" at bounding box center [739, 239] width 74 height 19
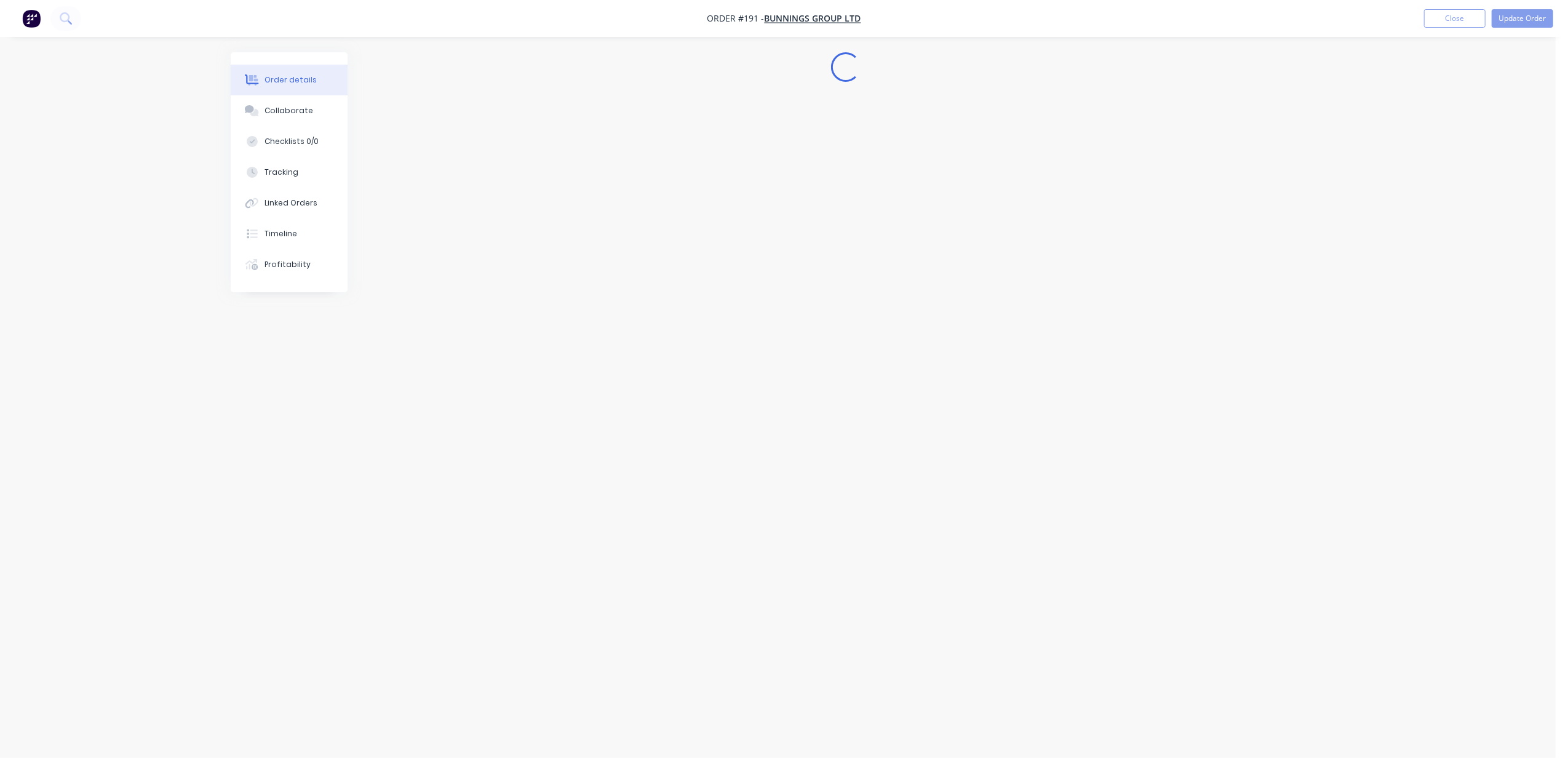
click at [715, 234] on div "Edit Order Don't edit" at bounding box center [784, 206] width 245 height 60
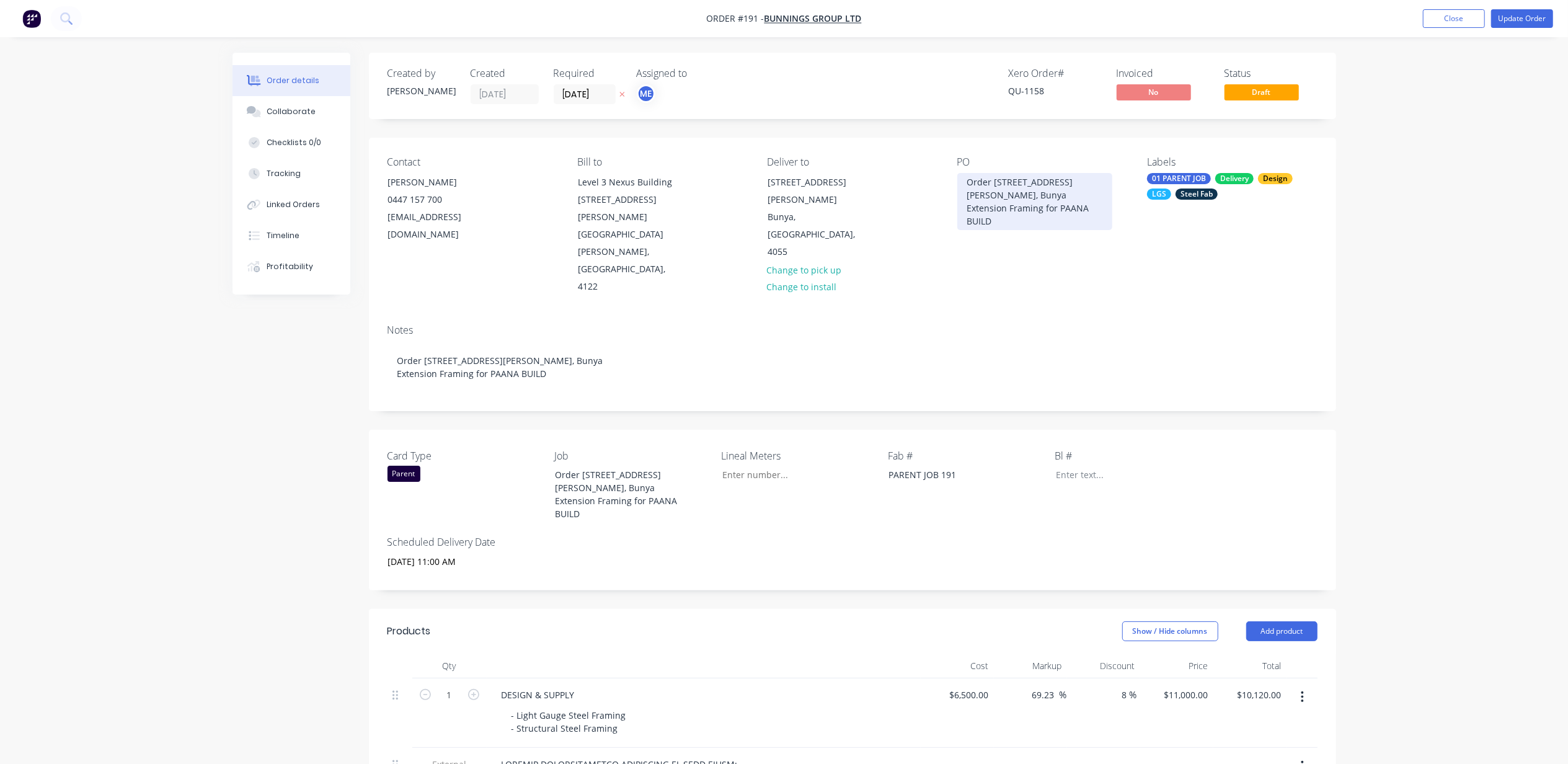
click at [978, 203] on div "Order [STREET_ADDRESS][PERSON_NAME], Bunya Extension Framing for PAANA BUILD" at bounding box center [1034, 201] width 155 height 57
drag, startPoint x: 995, startPoint y: 221, endPoint x: 944, endPoint y: 182, distance: 64.2
click at [944, 182] on div "Contact [PERSON_NAME] [PHONE_NUMBER] [EMAIL_ADDRESS][DOMAIN_NAME] Bill to Level…" at bounding box center [852, 226] width 967 height 177
click at [1017, 187] on div "Order [STREET_ADDRESS][PERSON_NAME], Bunya Extension Framing for PAANA BUILD" at bounding box center [1034, 201] width 155 height 57
click at [988, 184] on div "Order [STREET_ADDRESS][PERSON_NAME], Bunya Extension Framing for PAANA BUILD" at bounding box center [1034, 201] width 155 height 57
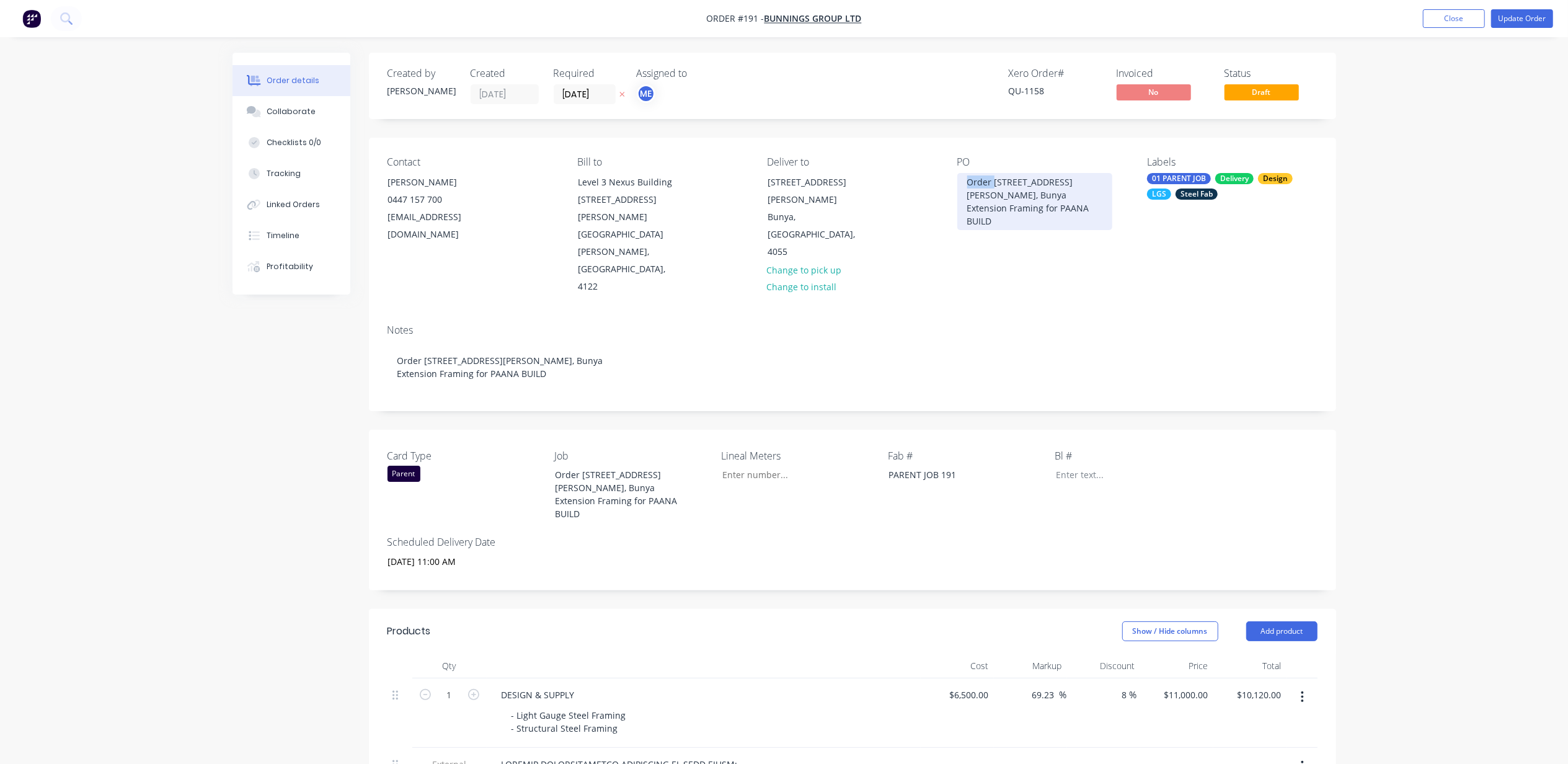
click at [988, 184] on div "Order [STREET_ADDRESS][PERSON_NAME], Bunya Extension Framing for PAANA BUILD" at bounding box center [1034, 201] width 155 height 57
drag, startPoint x: 995, startPoint y: 227, endPoint x: 948, endPoint y: 198, distance: 55.2
click at [948, 198] on div "Contact [PERSON_NAME] [PHONE_NUMBER] [EMAIL_ADDRESS][DOMAIN_NAME] Bill to Level…" at bounding box center [852, 226] width 967 height 177
drag, startPoint x: 1466, startPoint y: 127, endPoint x: 1504, endPoint y: 65, distance: 72.7
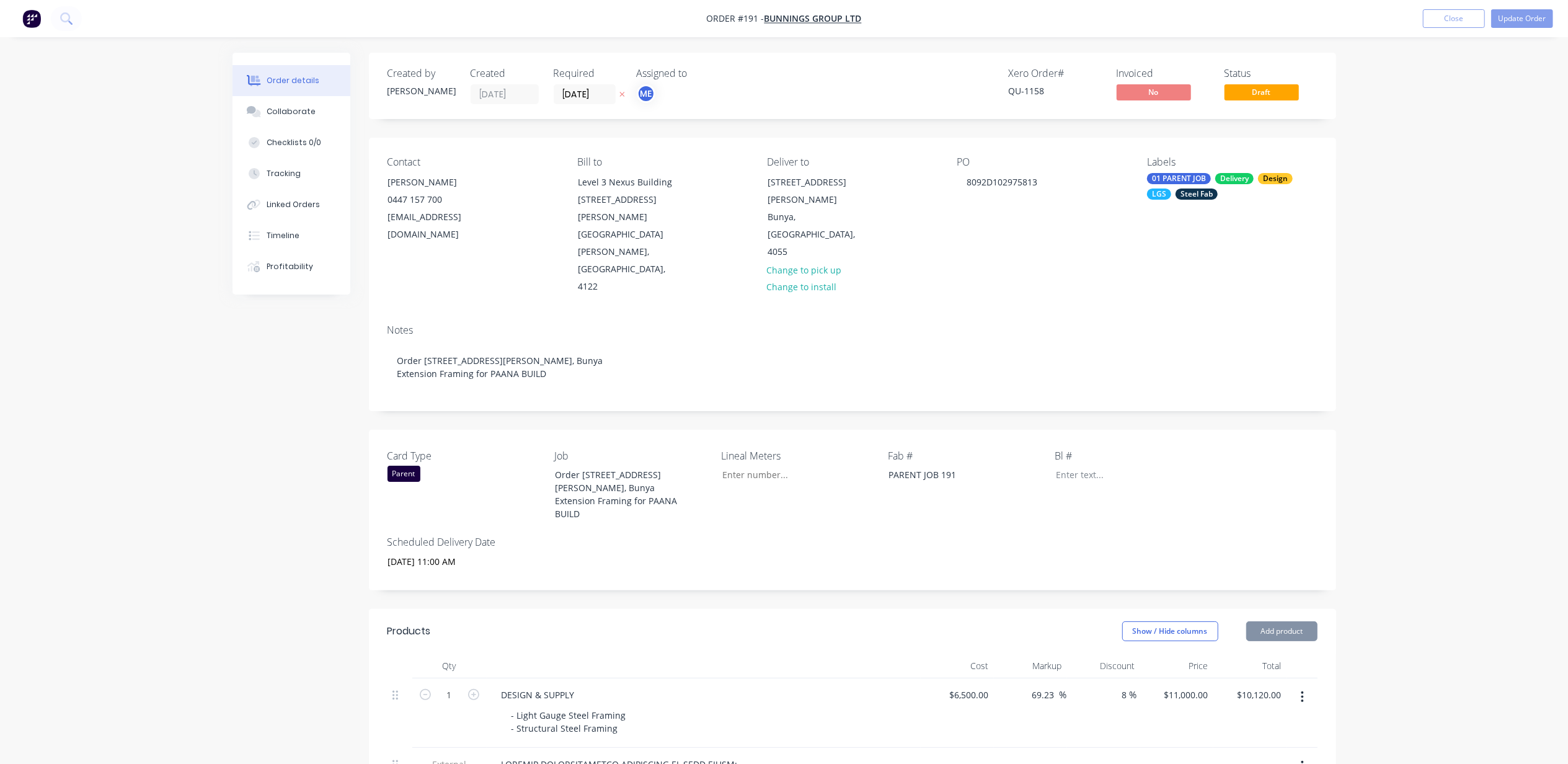
click at [1516, 18] on button "Update Order" at bounding box center [1522, 19] width 62 height 19
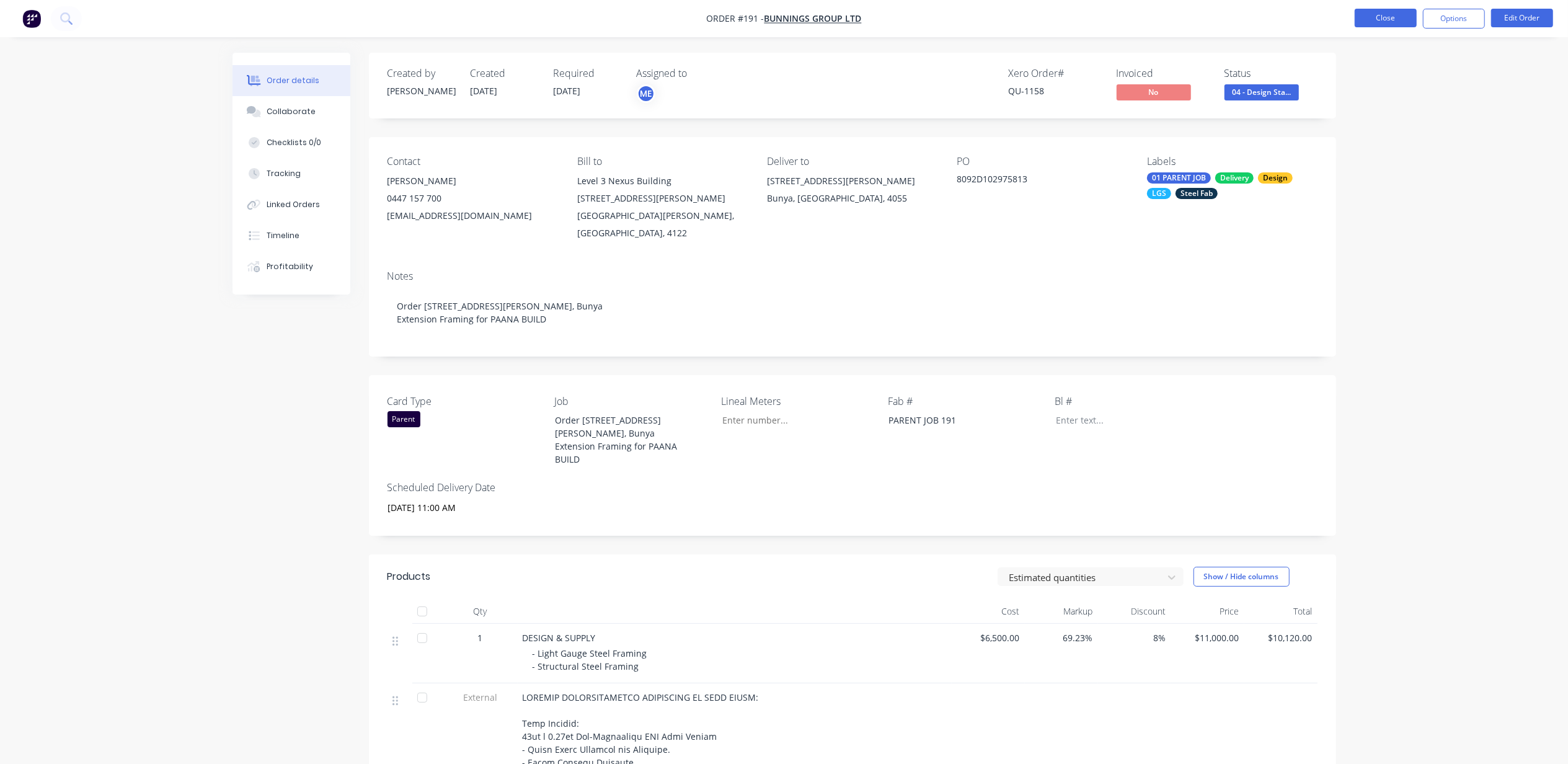
click at [1382, 16] on button "Close" at bounding box center [1385, 18] width 62 height 19
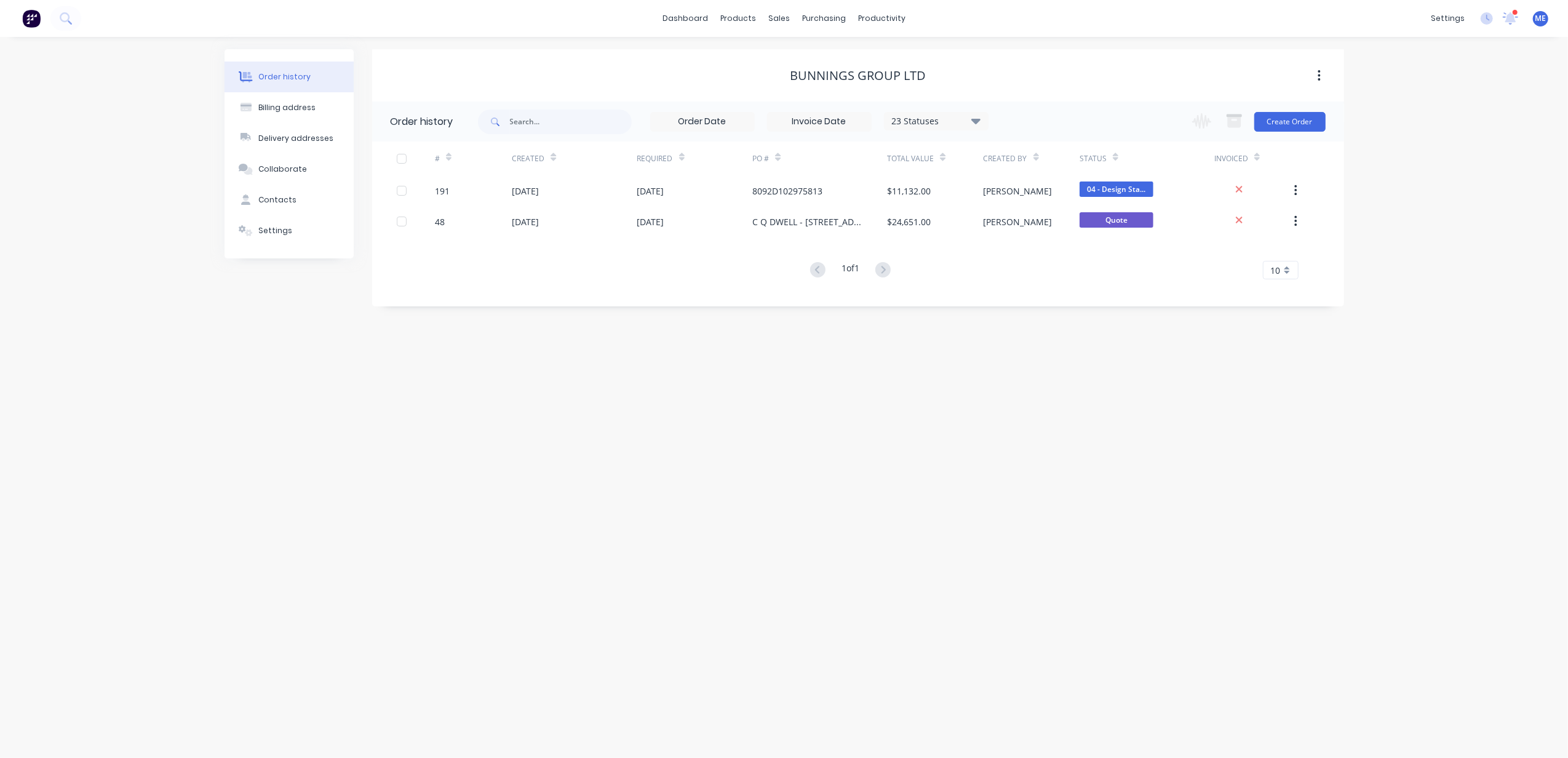
click at [1046, 567] on div "Order history Billing address Delivery addresses Collaborate Contacts Settings …" at bounding box center [784, 398] width 1568 height 721
